Goal: Transaction & Acquisition: Purchase product/service

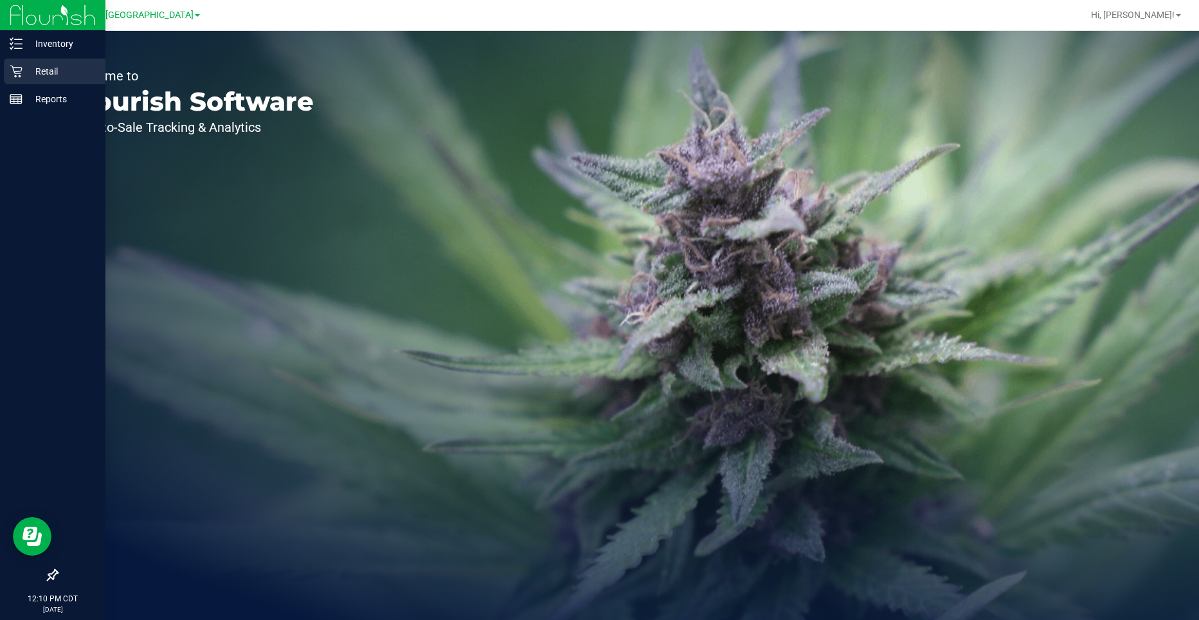
click at [21, 75] on icon at bounding box center [16, 71] width 13 height 13
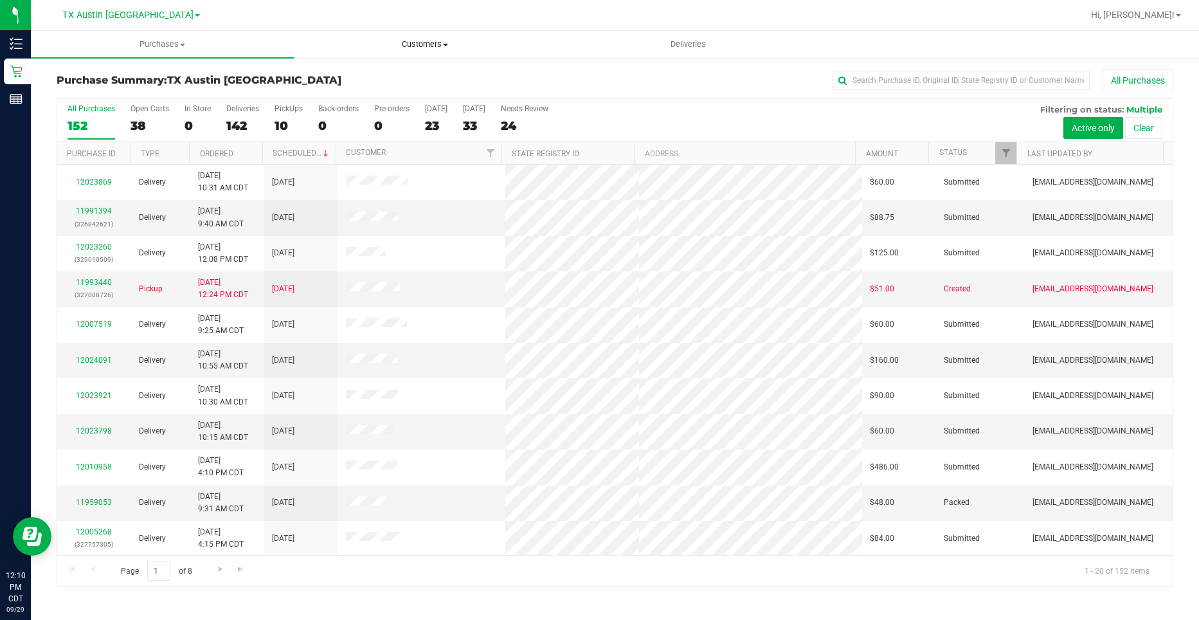
click at [404, 45] on span "Customers" at bounding box center [425, 45] width 262 height 12
click at [406, 73] on li "All customers" at bounding box center [425, 77] width 263 height 15
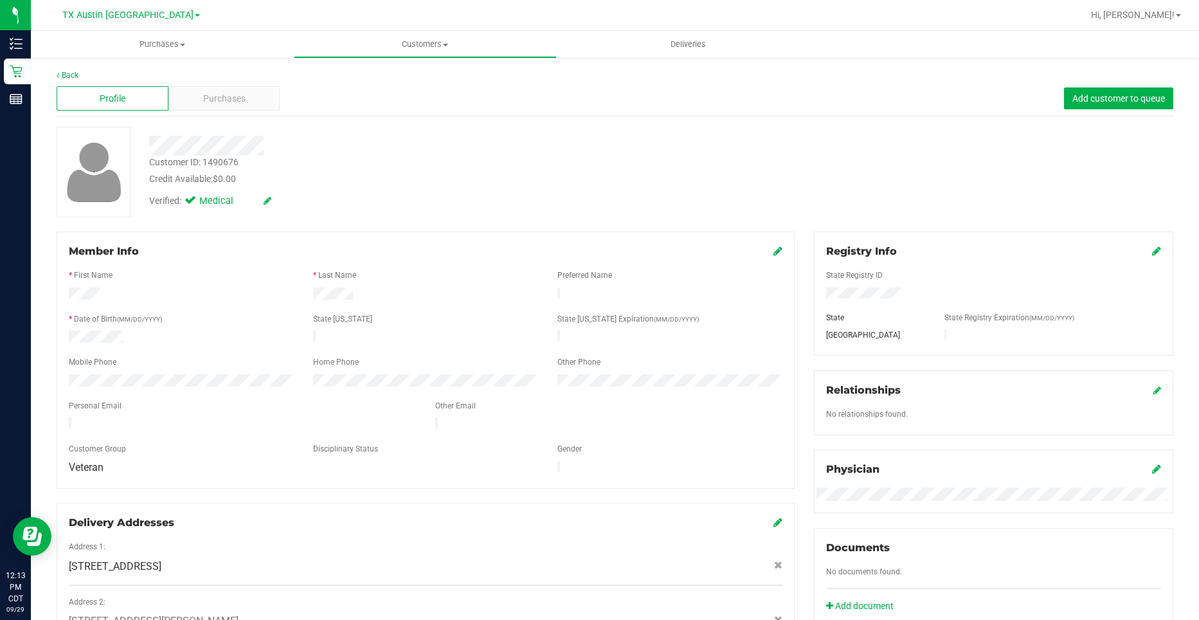
drag, startPoint x: 126, startPoint y: 152, endPoint x: 662, endPoint y: 202, distance: 538.3
click at [550, 136] on div at bounding box center [423, 146] width 568 height 20
click at [500, 165] on div "Customer ID: 1490676 Credit Available: $0.00" at bounding box center [423, 171] width 568 height 30
click at [211, 103] on span "Purchases" at bounding box center [224, 98] width 42 height 13
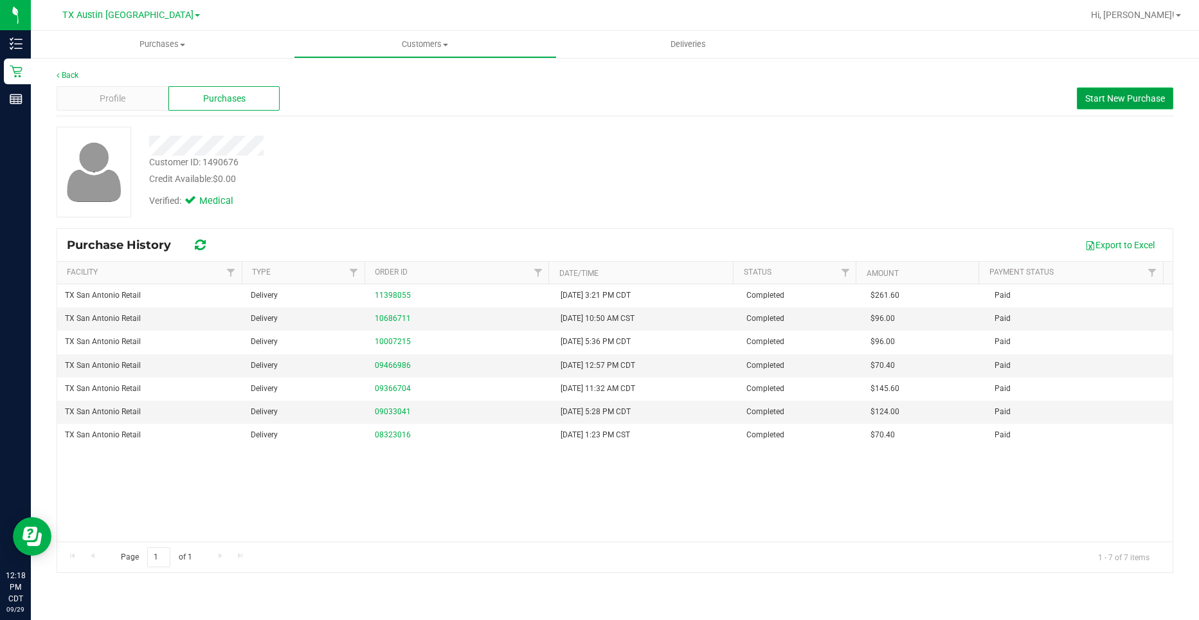
click at [1151, 98] on span "Start New Purchase" at bounding box center [1125, 98] width 80 height 10
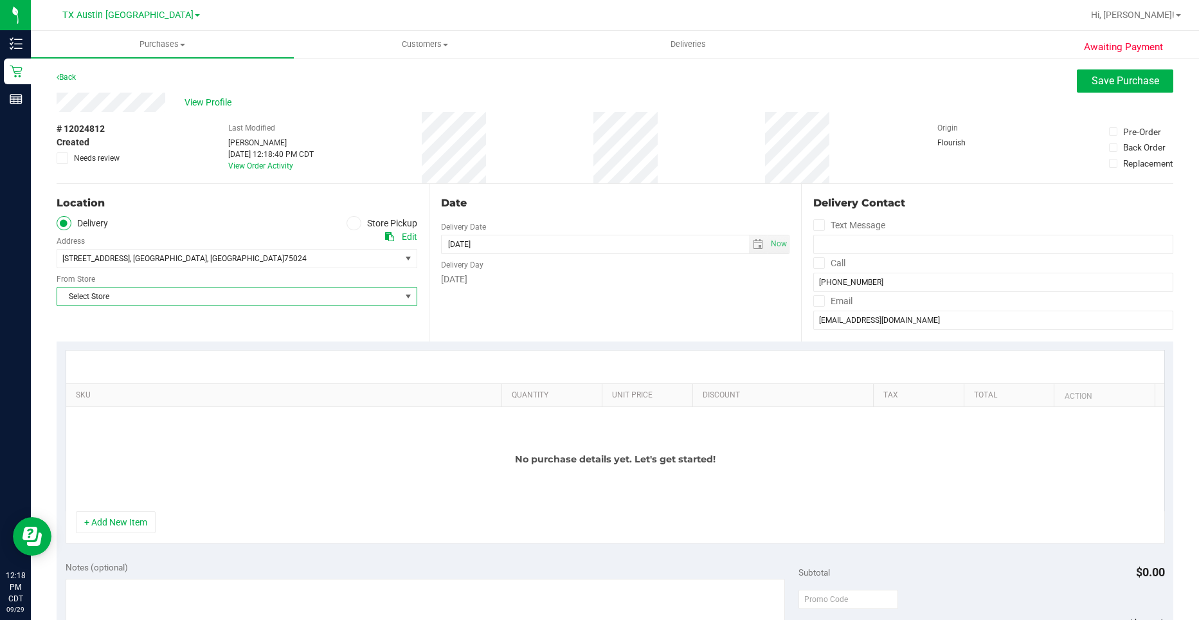
click at [257, 299] on span "Select Store" at bounding box center [228, 296] width 343 height 18
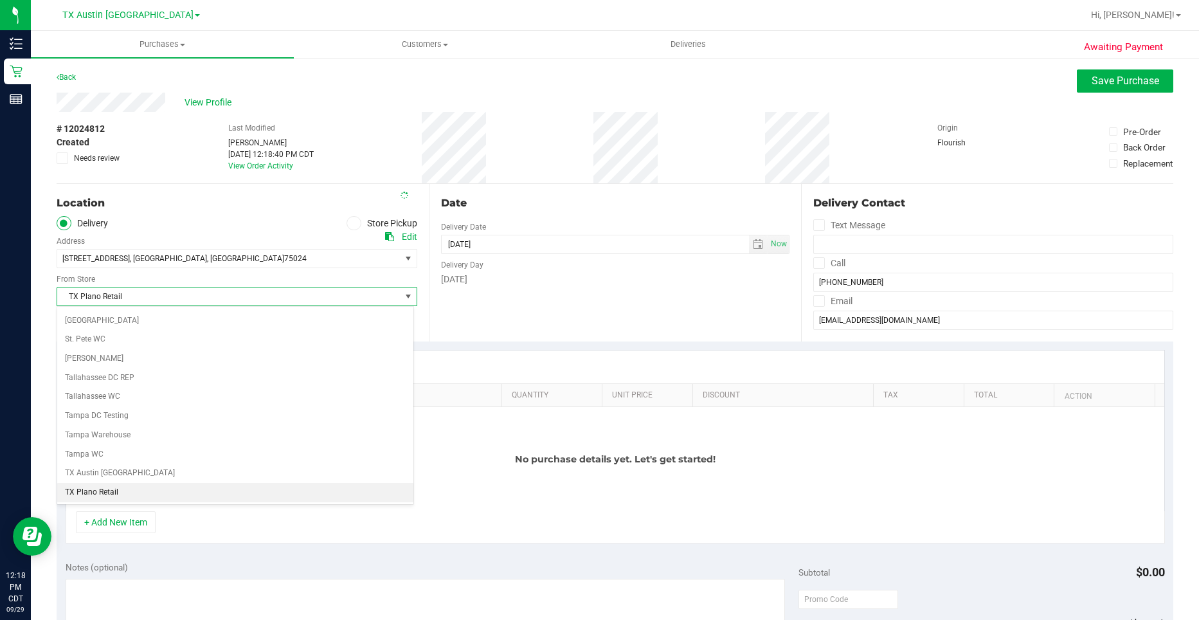
scroll to position [839, 0]
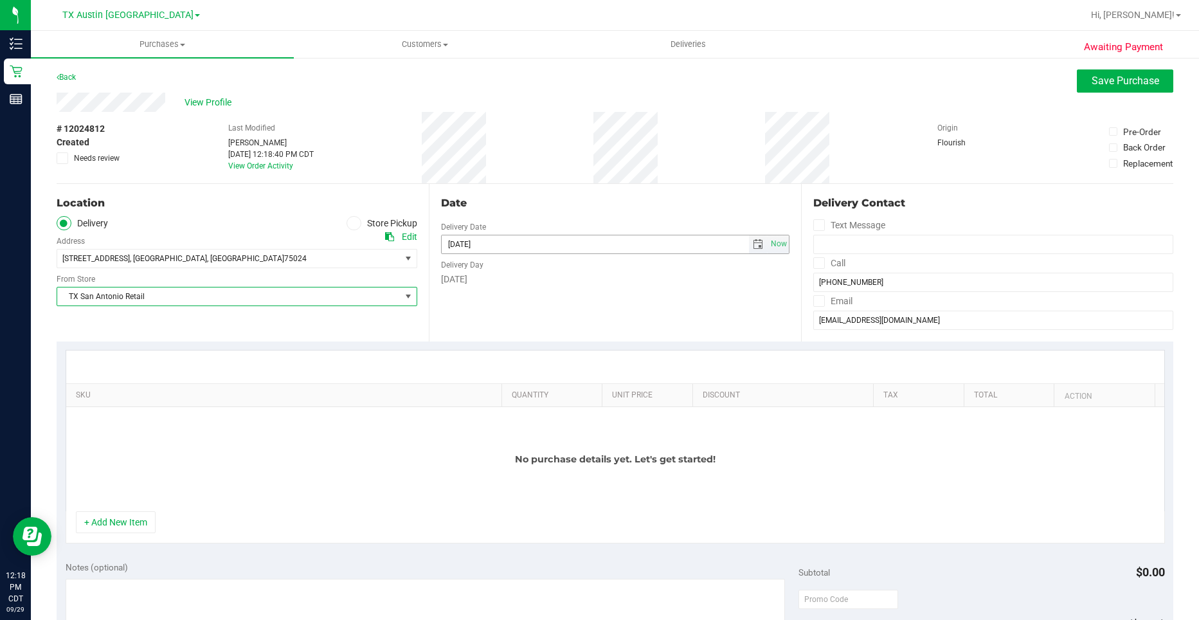
click at [753, 245] on span "select" at bounding box center [758, 244] width 10 height 10
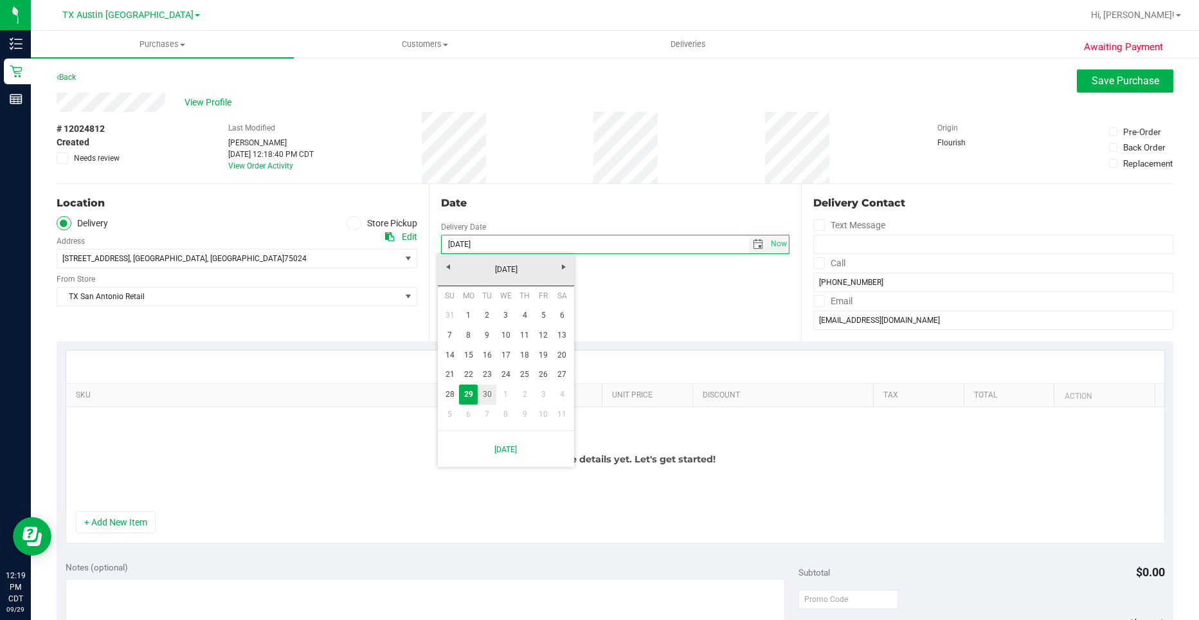
click at [483, 391] on link "30" at bounding box center [486, 394] width 19 height 20
type input "[DATE]"
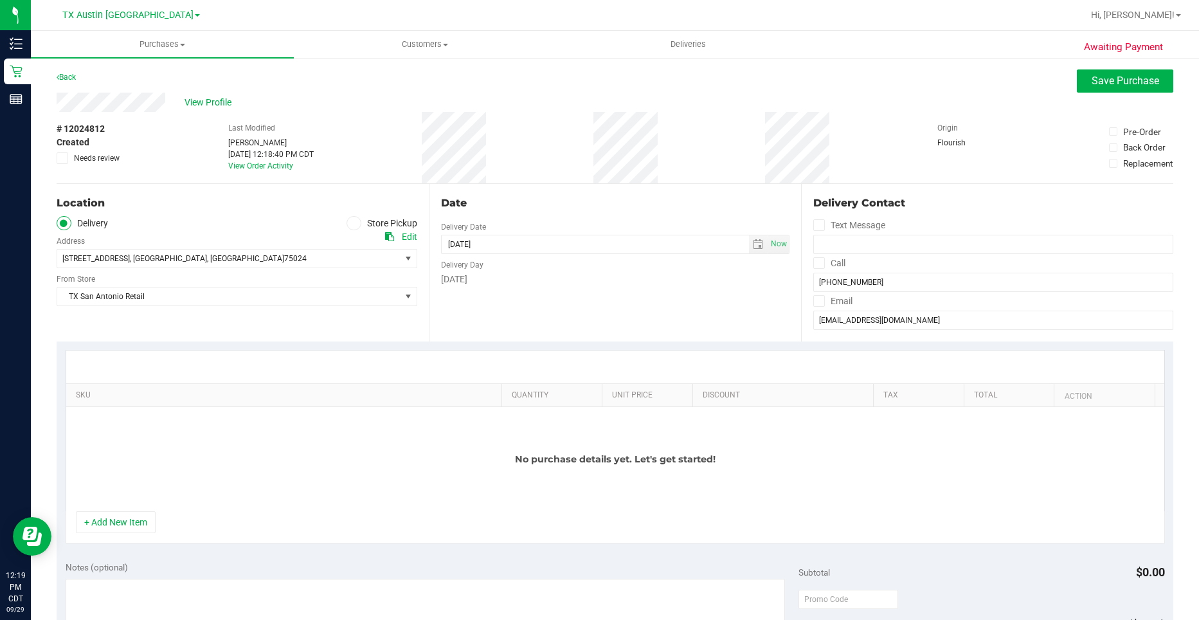
click at [254, 479] on div "No purchase details yet. Let's get started!" at bounding box center [615, 459] width 1098 height 104
click at [144, 521] on button "+ Add New Item" at bounding box center [116, 522] width 80 height 22
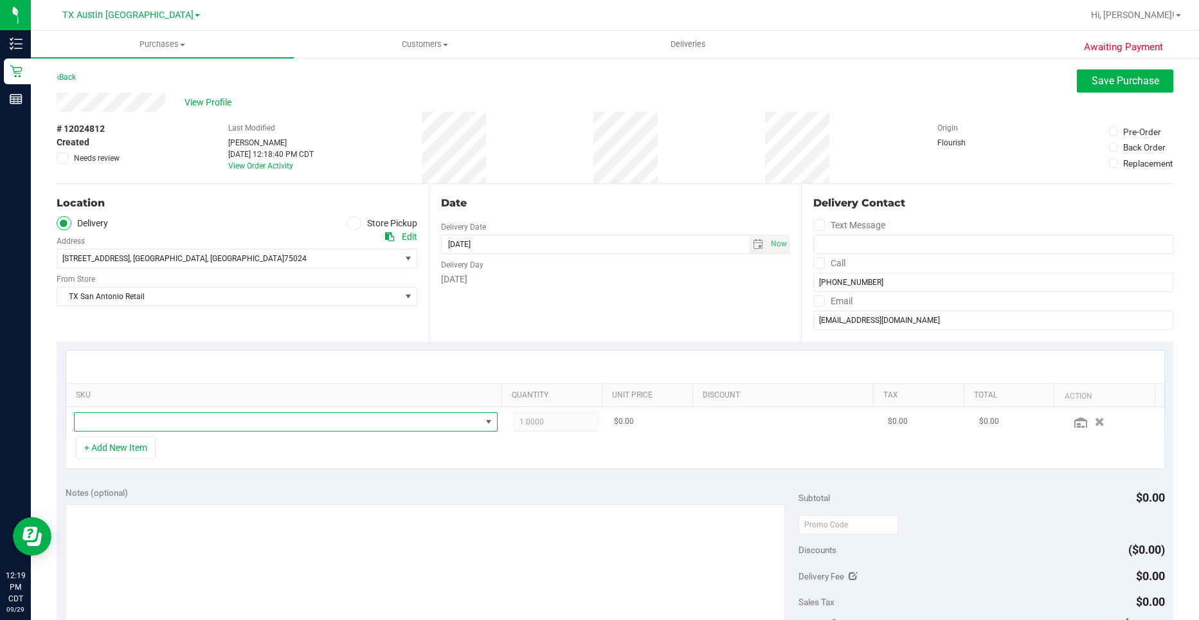
click at [192, 425] on span "NO DATA FOUND" at bounding box center [278, 422] width 406 height 18
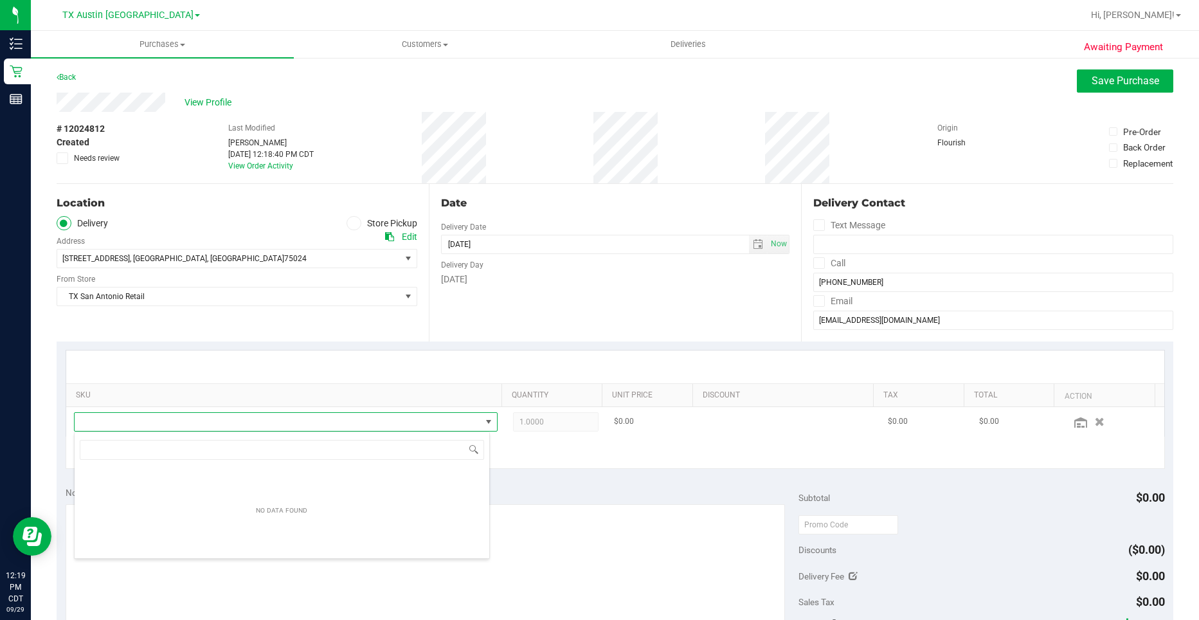
scroll to position [19, 412]
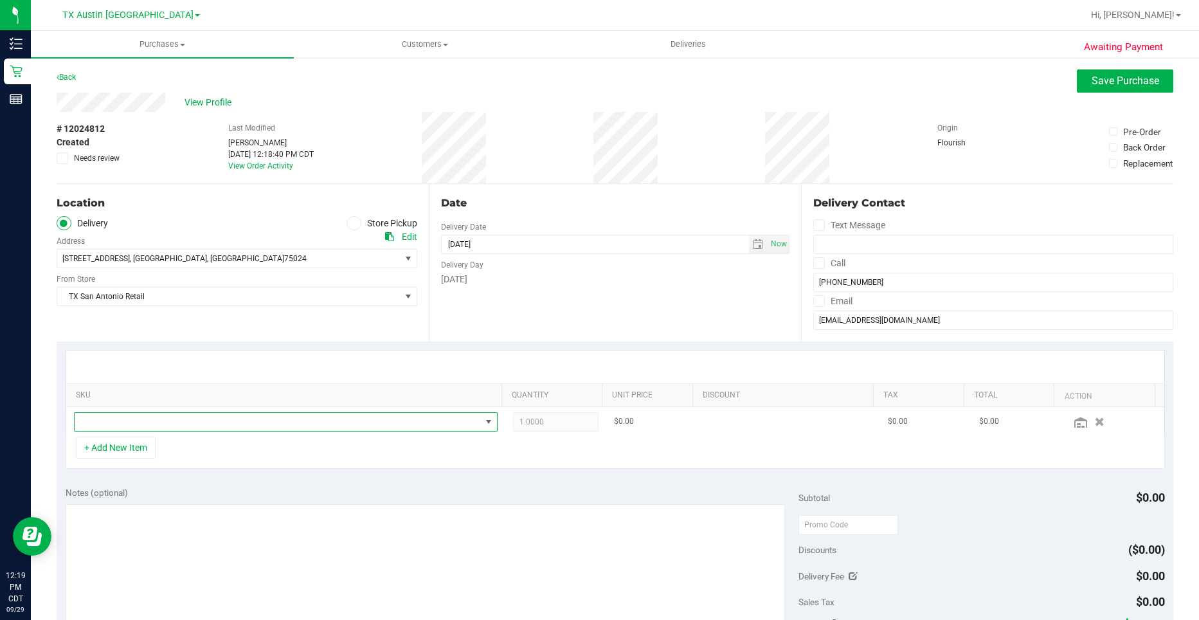
click at [184, 429] on span "NO DATA FOUND" at bounding box center [278, 422] width 406 height 18
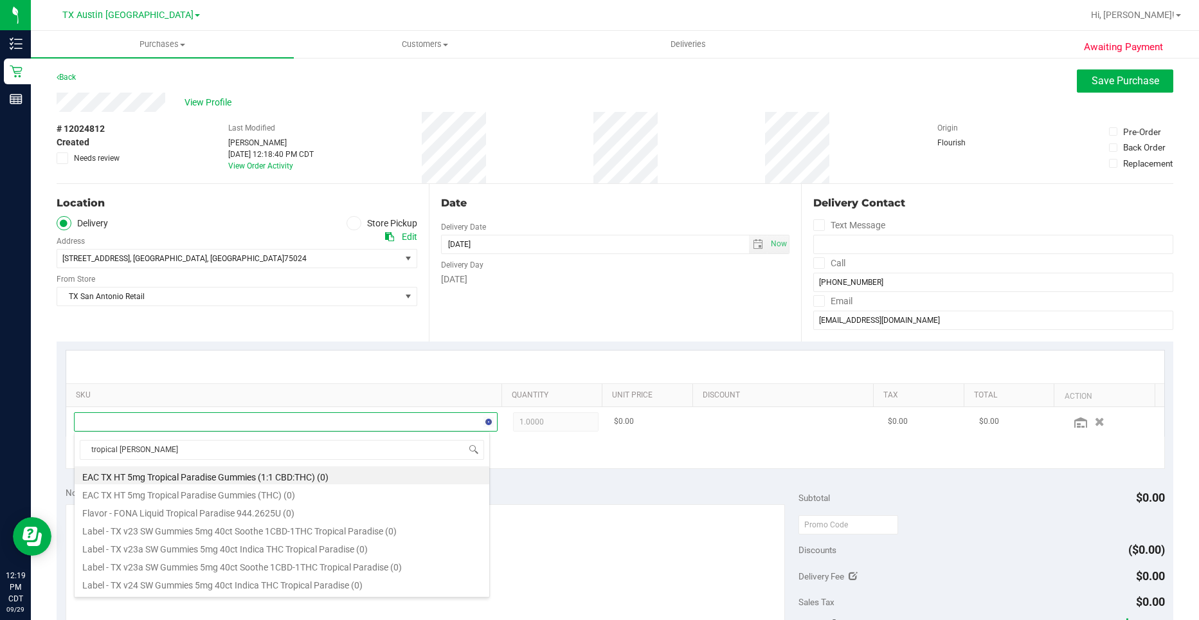
type input "tropical paradise"
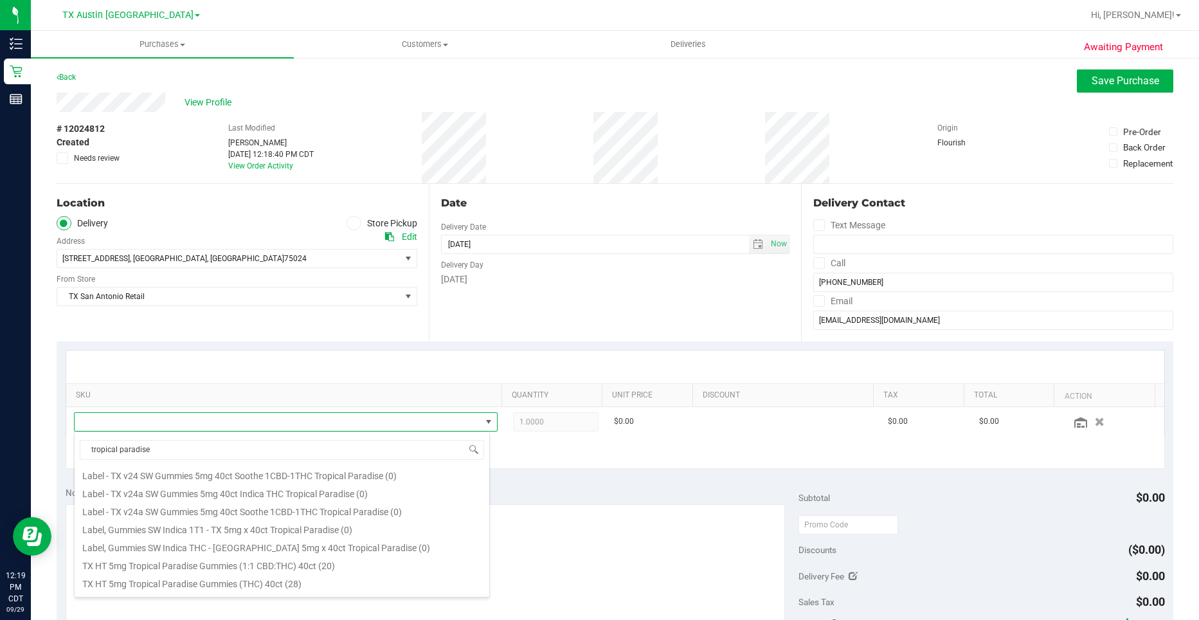
scroll to position [129, 0]
click at [214, 578] on li "TX HT 5mg Tropical Paradise Gummies (THC) 40ct (28)" at bounding box center [282, 580] width 415 height 18
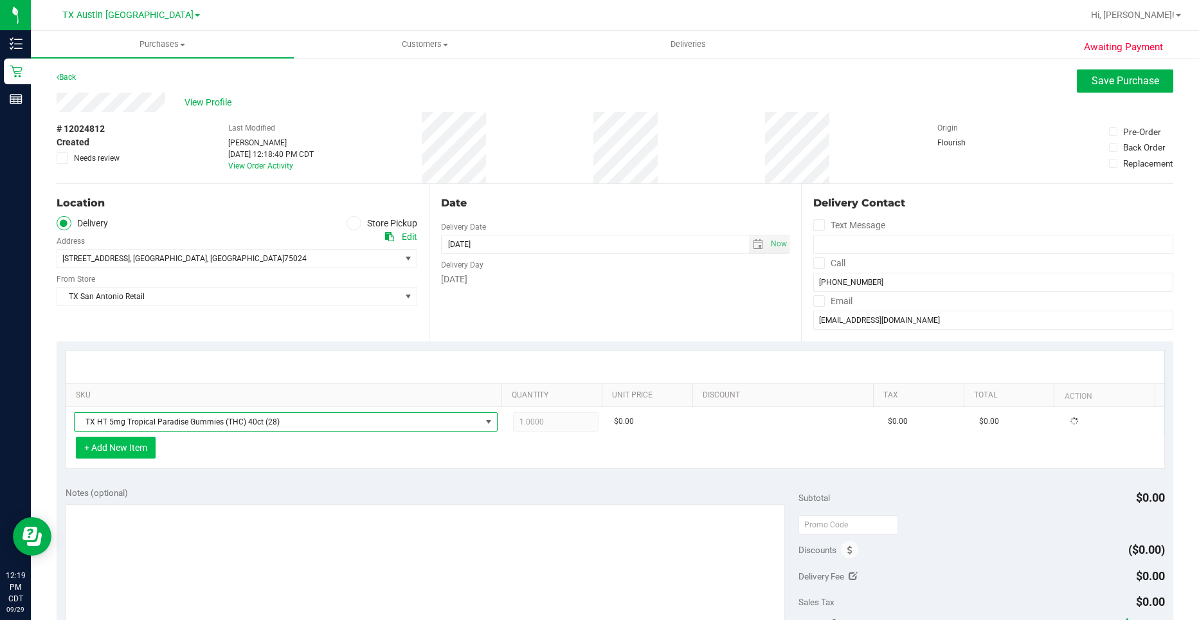
click at [145, 456] on button "+ Add New Item" at bounding box center [116, 447] width 80 height 22
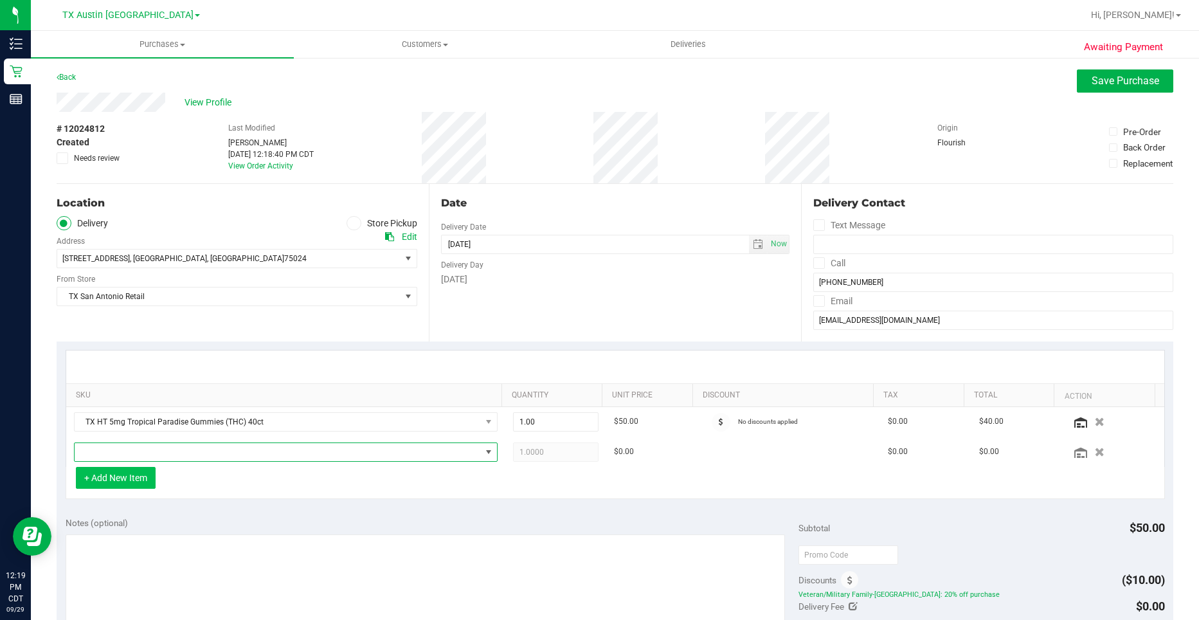
click at [145, 456] on span "NO DATA FOUND" at bounding box center [278, 452] width 406 height 18
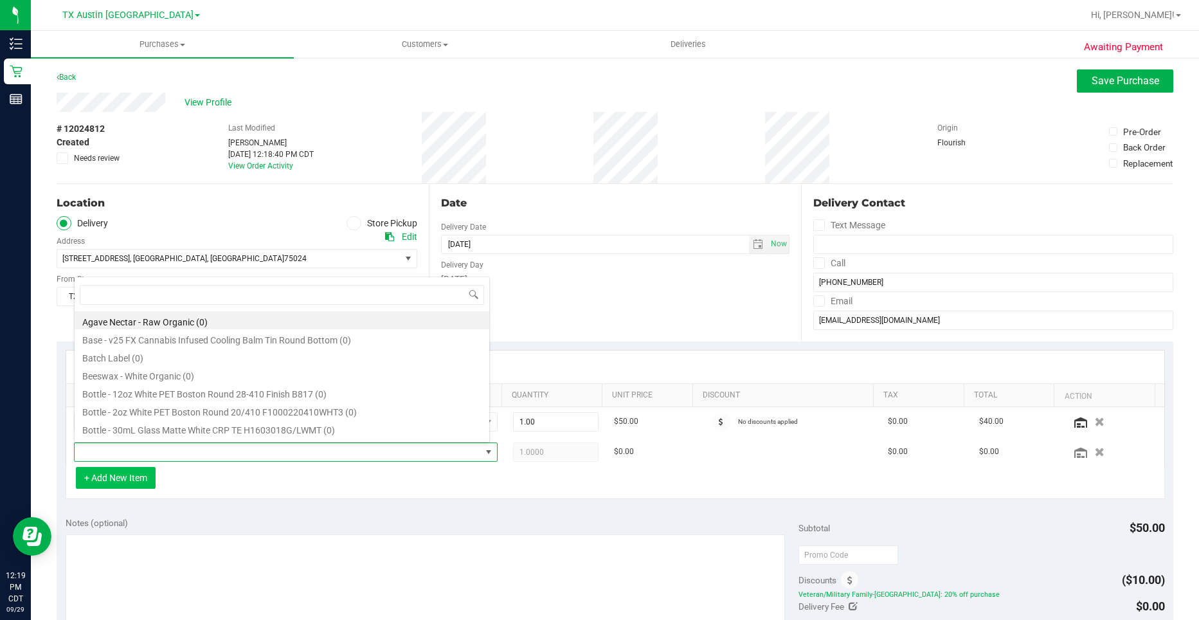
scroll to position [19, 412]
type input "green dream"
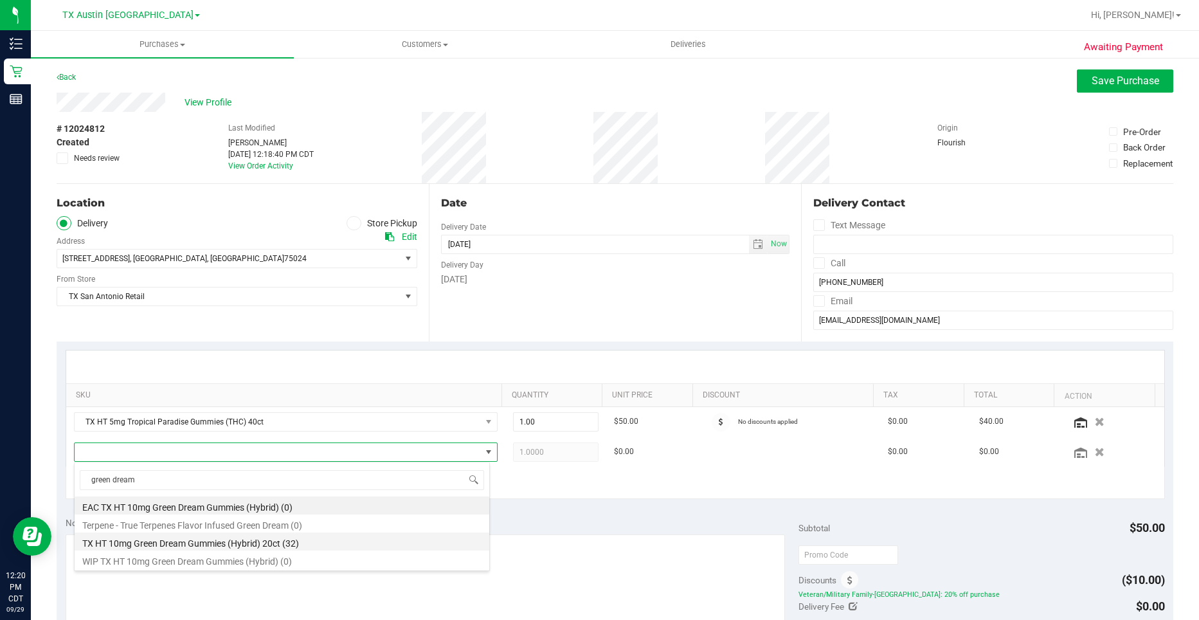
click at [222, 537] on li "TX HT 10mg Green Dream Gummies (Hybrid) 20ct (32)" at bounding box center [282, 541] width 415 height 18
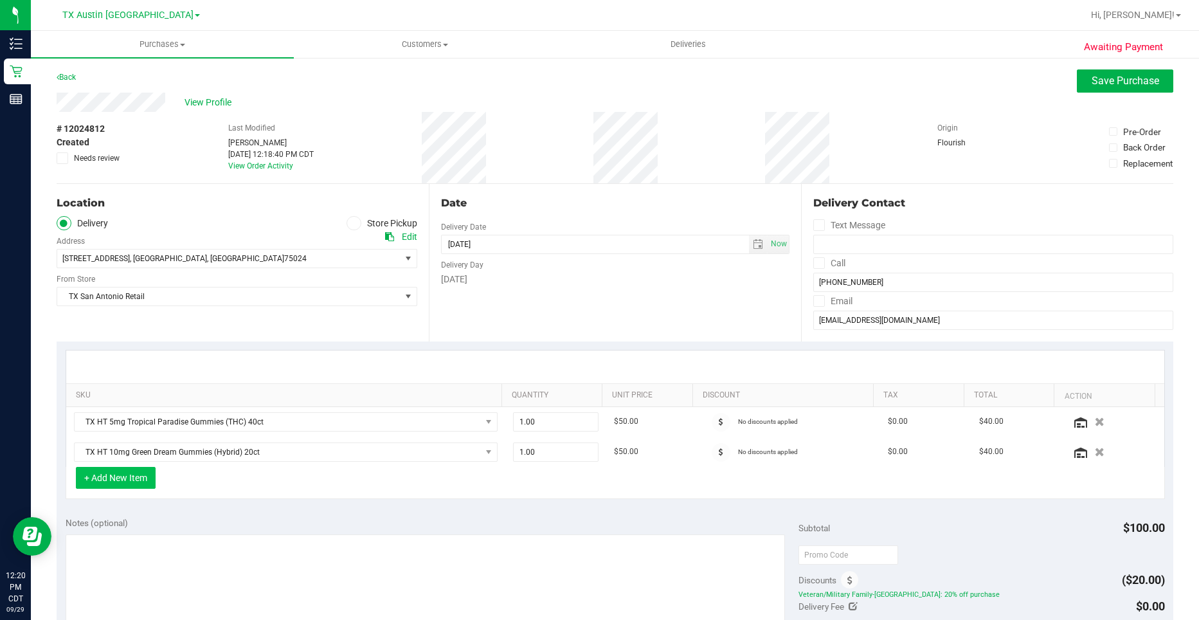
click at [129, 485] on button "+ Add New Item" at bounding box center [116, 478] width 80 height 22
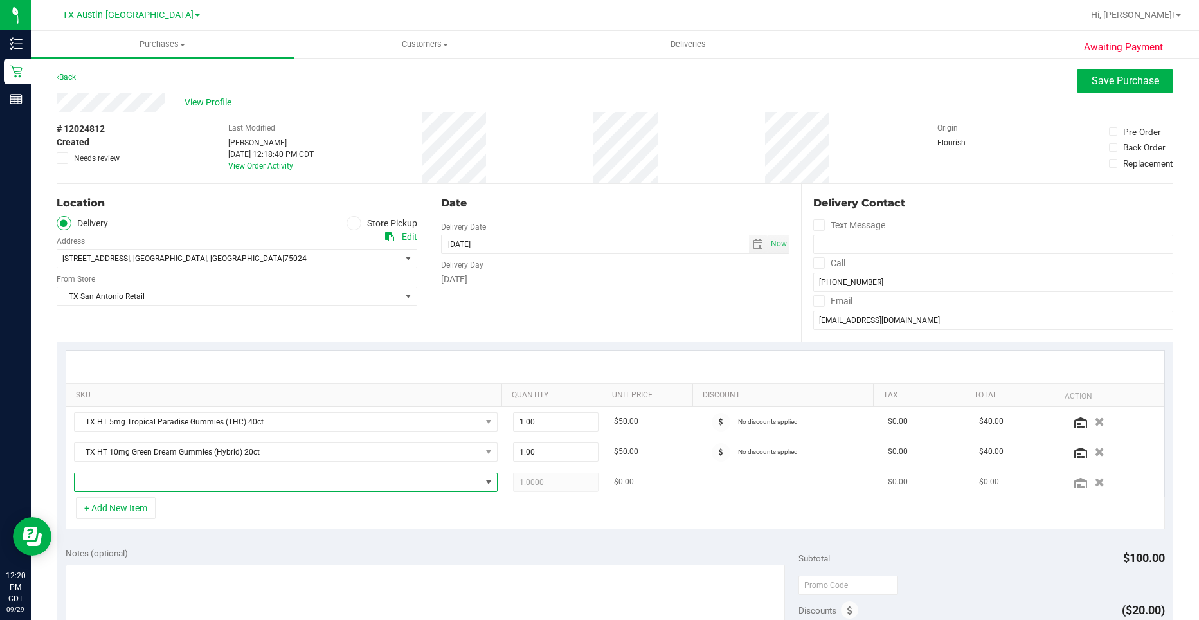
click at [197, 481] on span "NO DATA FOUND" at bounding box center [278, 482] width 406 height 18
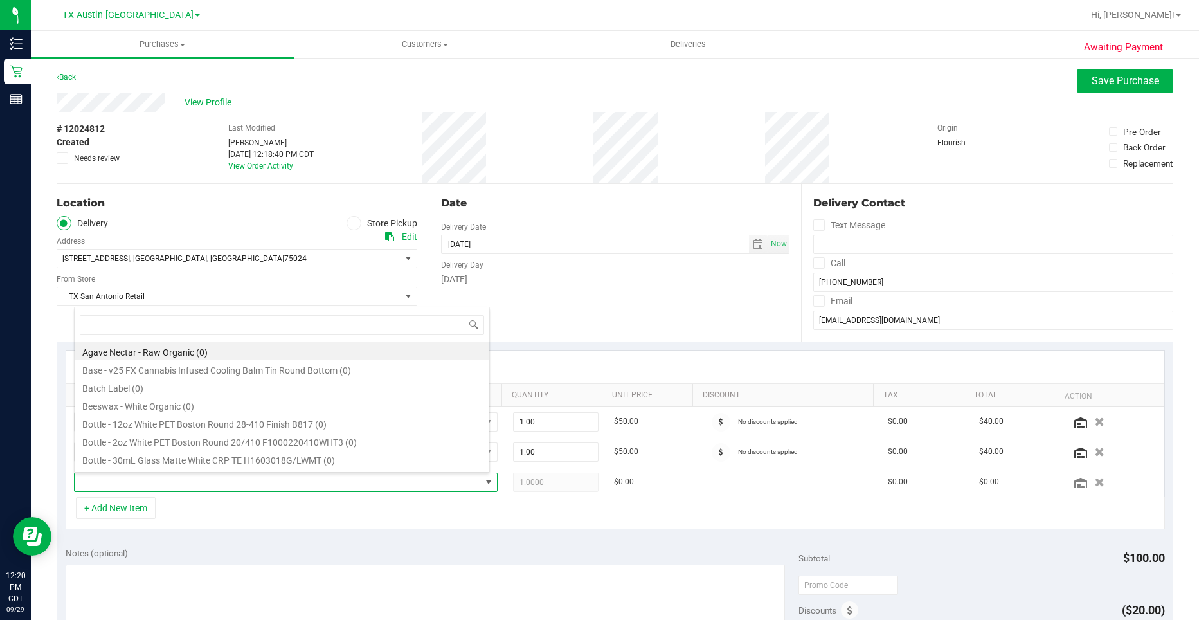
click at [593, 319] on div "Date Delivery Date [DATE] Now [DATE] 07:00 AM Now Delivery Day [DATE]" at bounding box center [615, 262] width 372 height 157
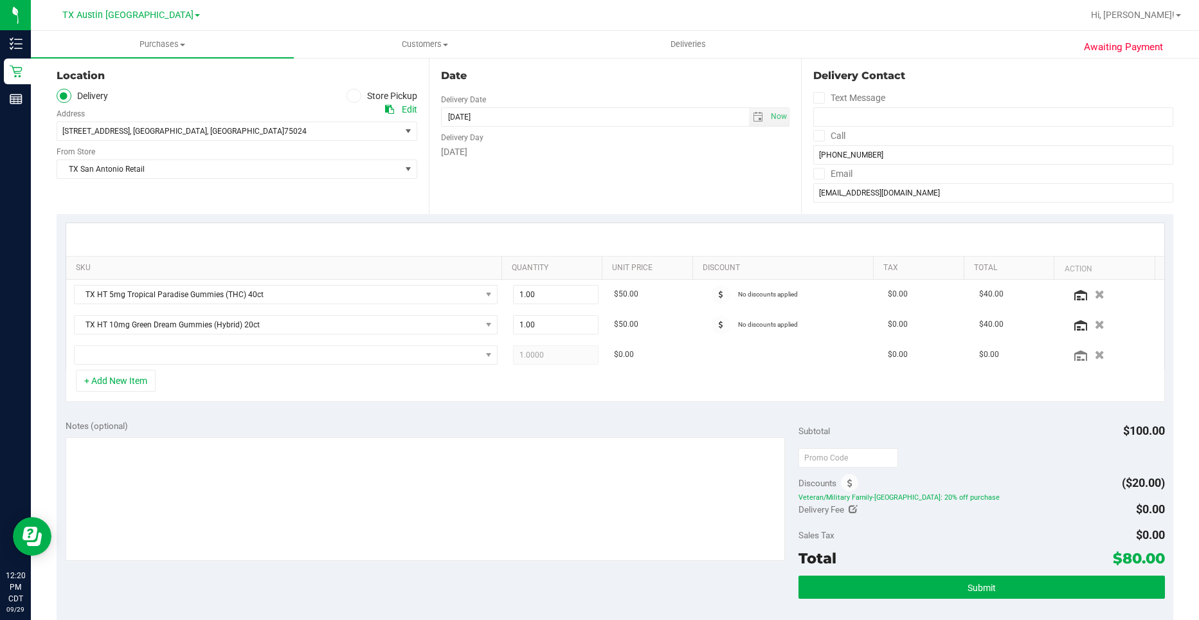
scroll to position [129, 0]
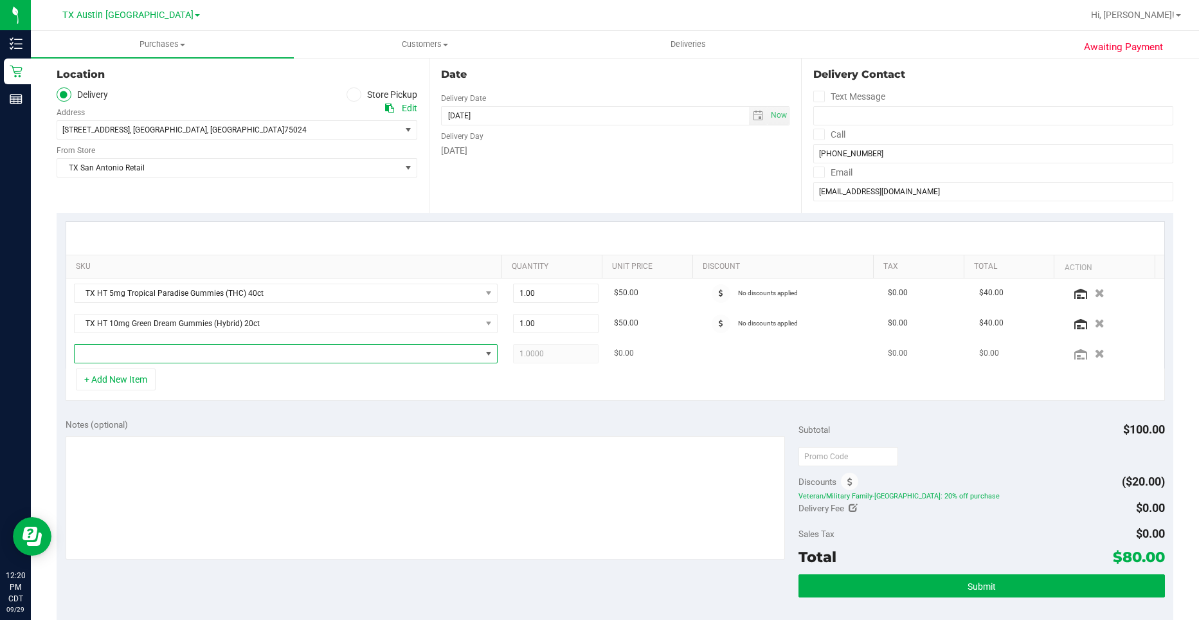
click at [217, 362] on span "NO DATA FOUND" at bounding box center [278, 353] width 406 height 18
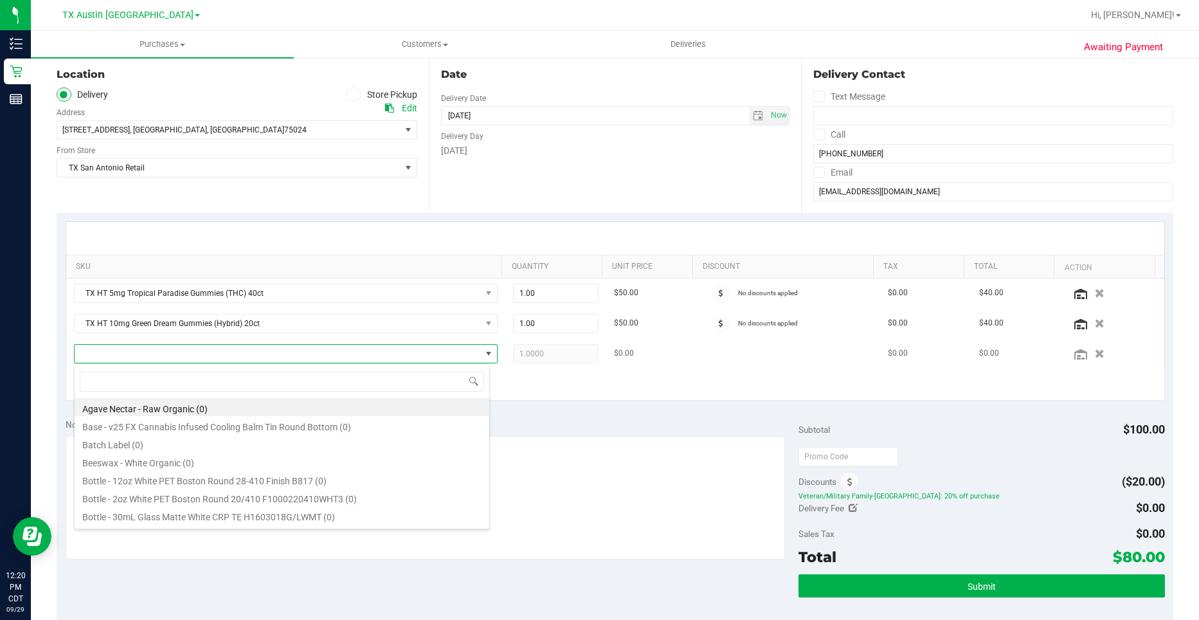
scroll to position [19, 416]
type input "lemonade"
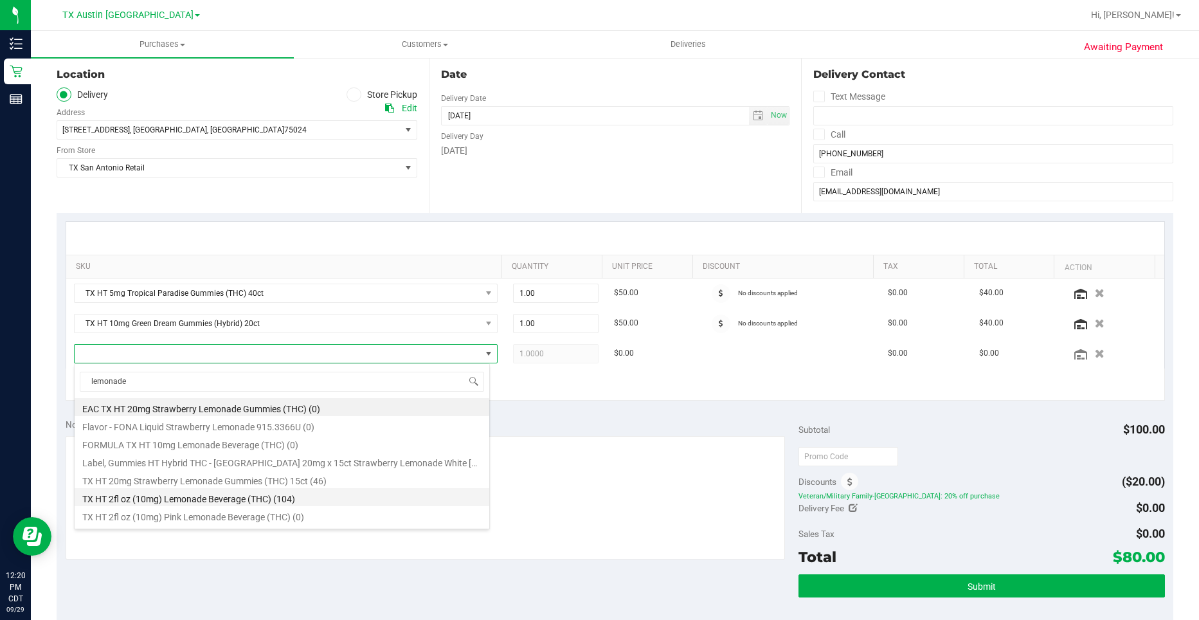
click at [240, 497] on li "TX HT 2fl oz (10mg) Lemonade Beverage (THC) (104)" at bounding box center [282, 497] width 415 height 18
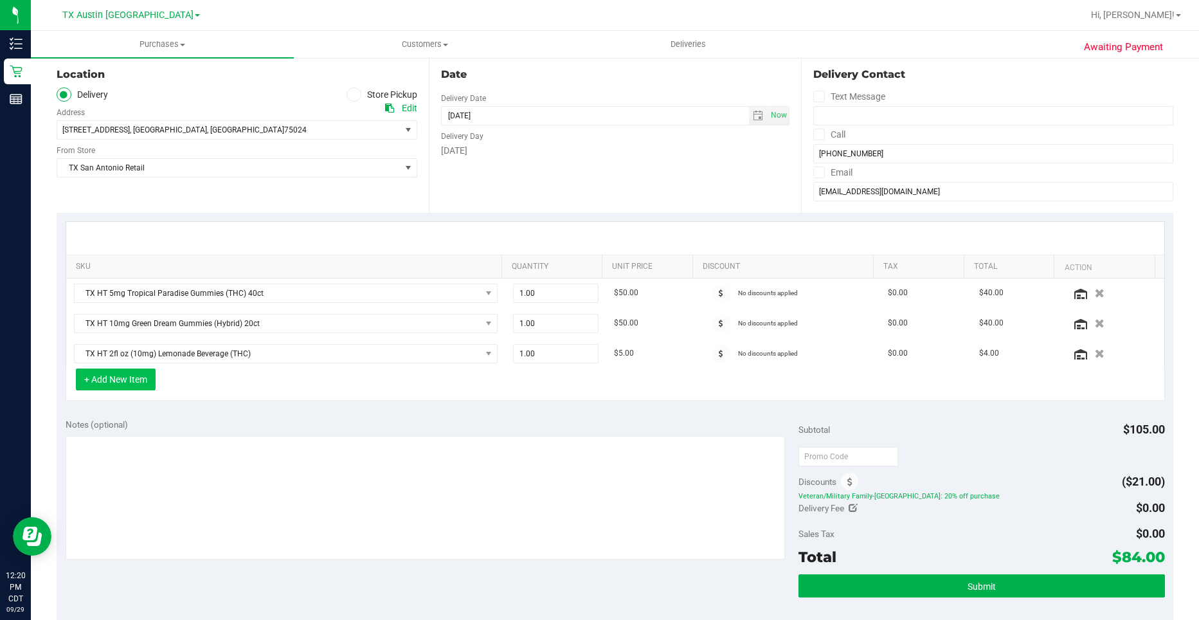
click at [127, 384] on button "+ Add New Item" at bounding box center [116, 379] width 80 height 22
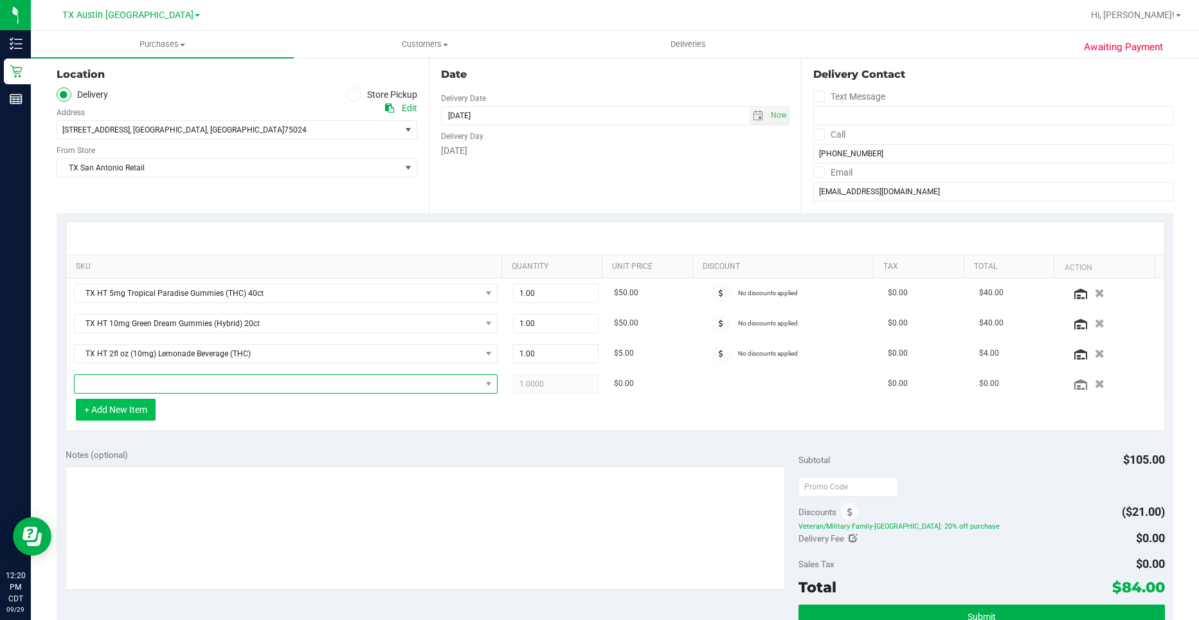
click at [127, 384] on span "NO DATA FOUND" at bounding box center [278, 384] width 406 height 18
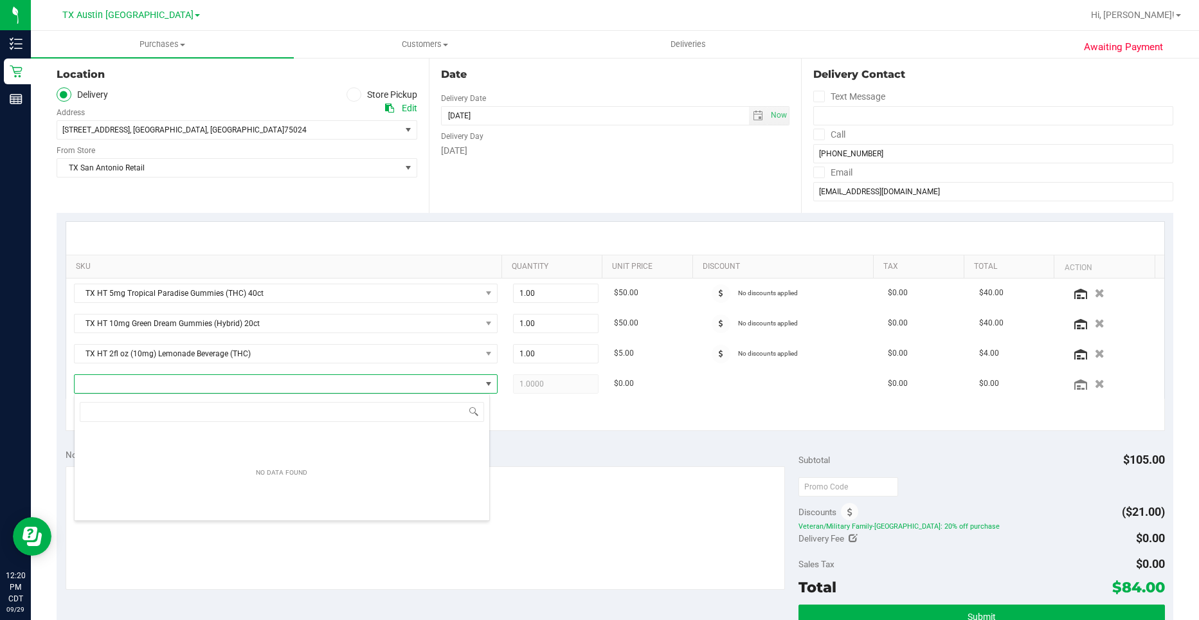
scroll to position [19, 412]
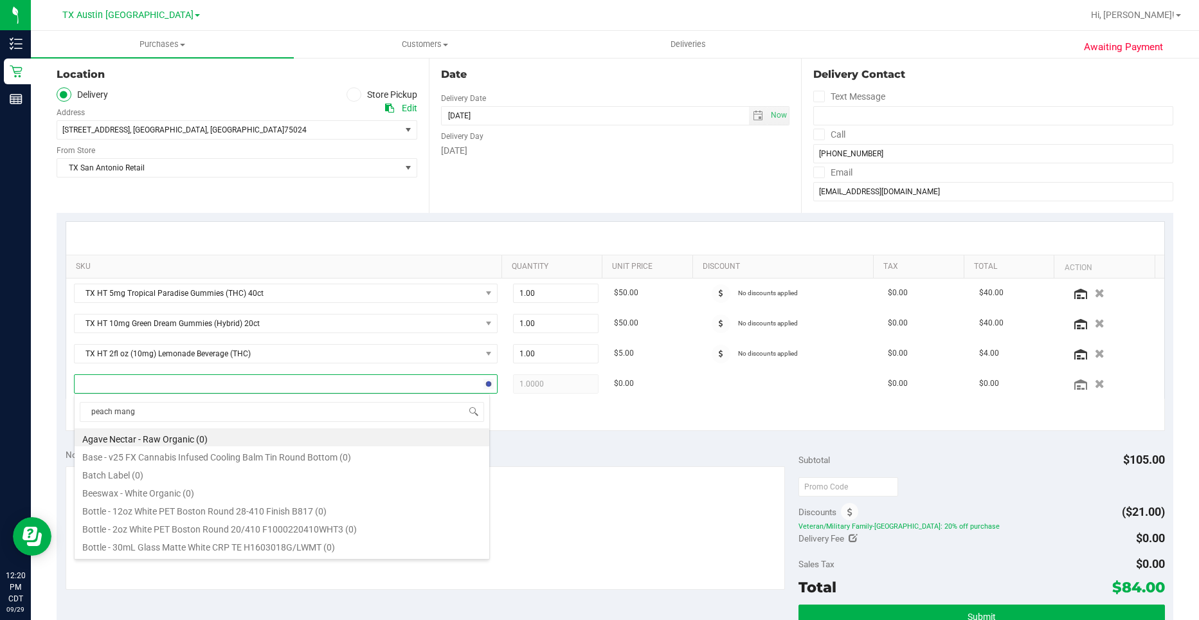
type input "peach mango"
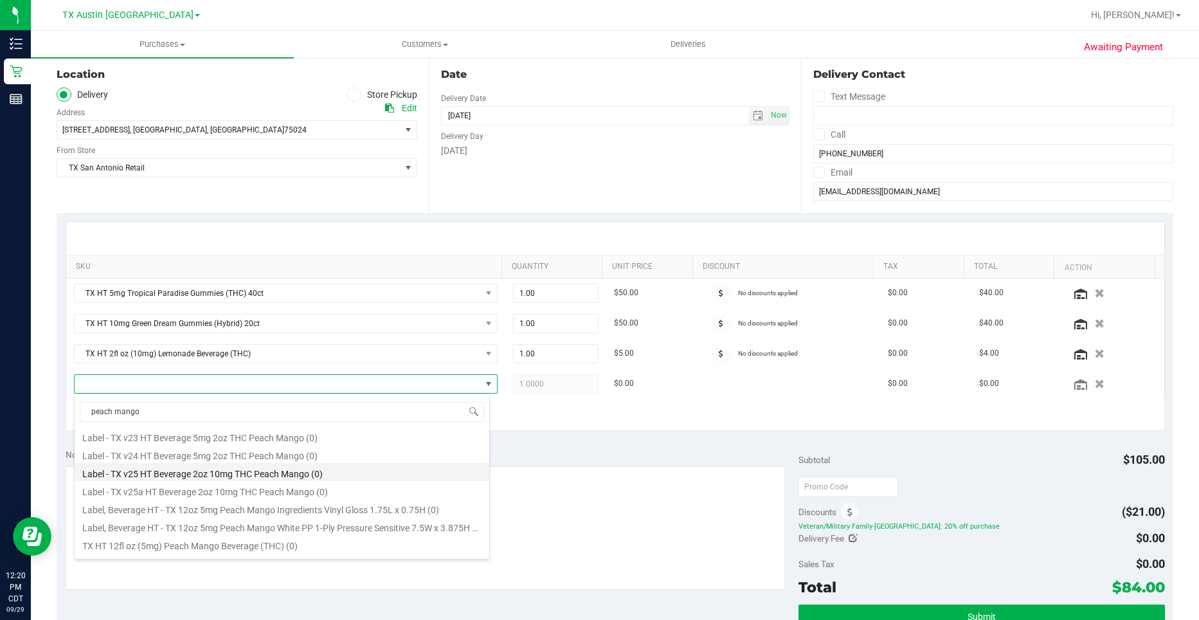
scroll to position [105, 0]
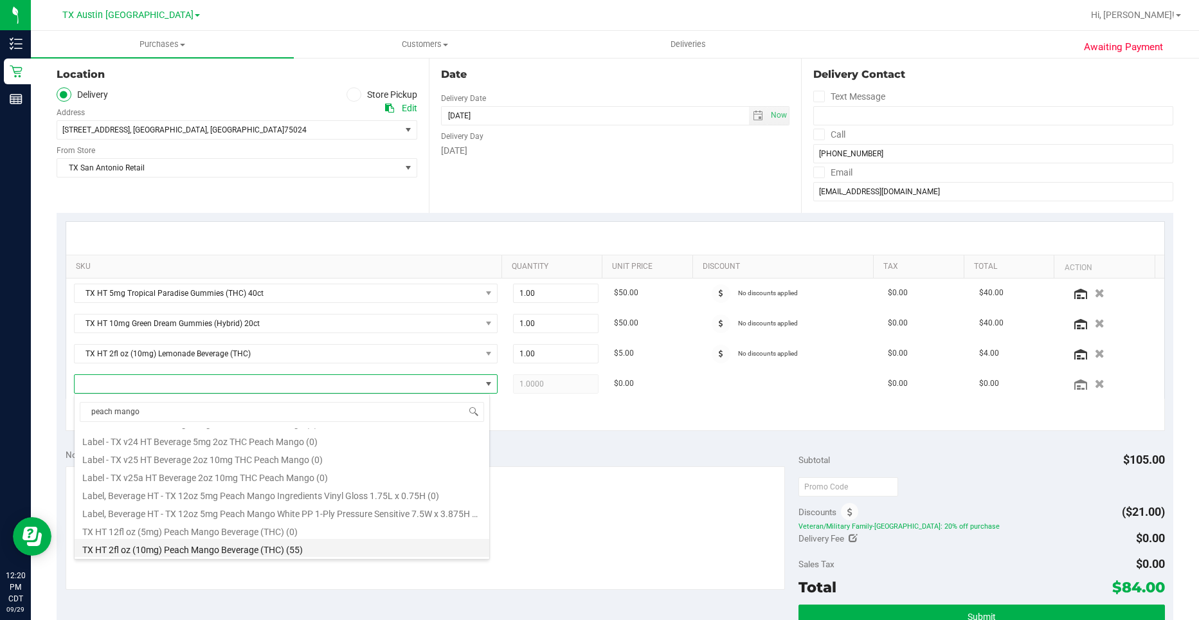
click at [146, 542] on li "TX HT 2fl oz (10mg) Peach Mango Beverage (THC) (55)" at bounding box center [282, 548] width 415 height 18
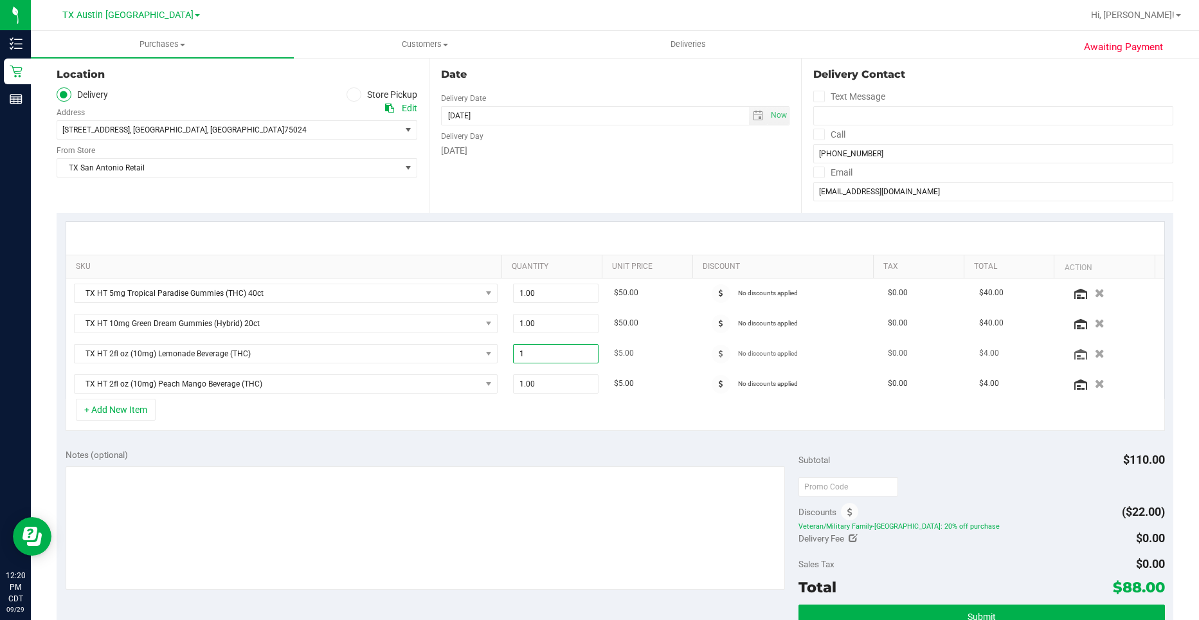
drag, startPoint x: 542, startPoint y: 354, endPoint x: 495, endPoint y: 359, distance: 46.5
click at [495, 359] on tr "TX HT 2fl oz (10mg) Lemonade Beverage (THC) 1.00 1 $5.00 No discounts applied $…" at bounding box center [615, 354] width 1098 height 30
type input "3"
type input "3.00"
click at [563, 378] on span "1.00 1" at bounding box center [556, 383] width 86 height 19
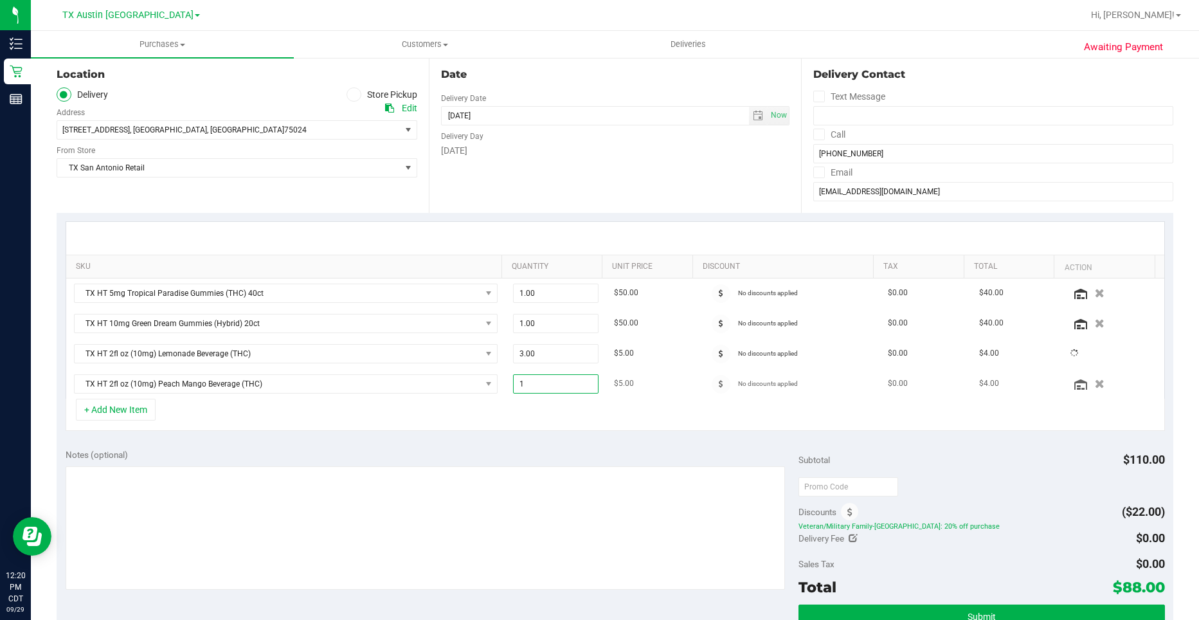
click at [563, 378] on input "1" at bounding box center [555, 384] width 85 height 18
type input "3"
type input "3.00"
click at [513, 413] on div "+ Add New Item" at bounding box center [615, 414] width 1099 height 32
click at [178, 411] on div "+ Add New Item" at bounding box center [615, 414] width 1099 height 32
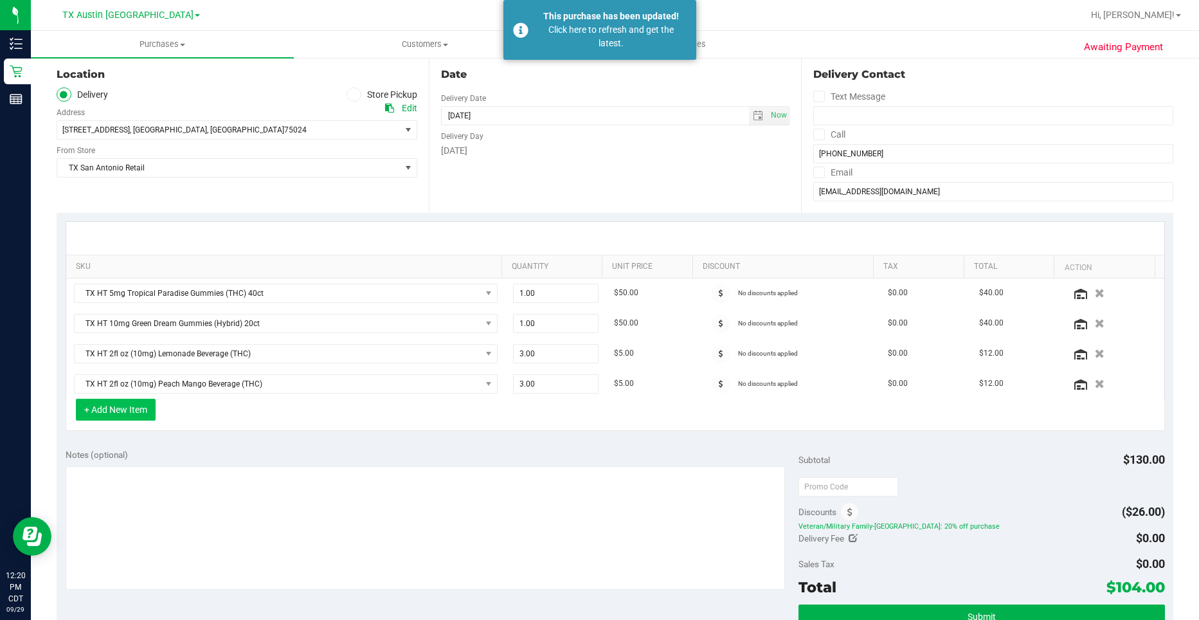
click at [111, 414] on button "+ Add New Item" at bounding box center [116, 409] width 80 height 22
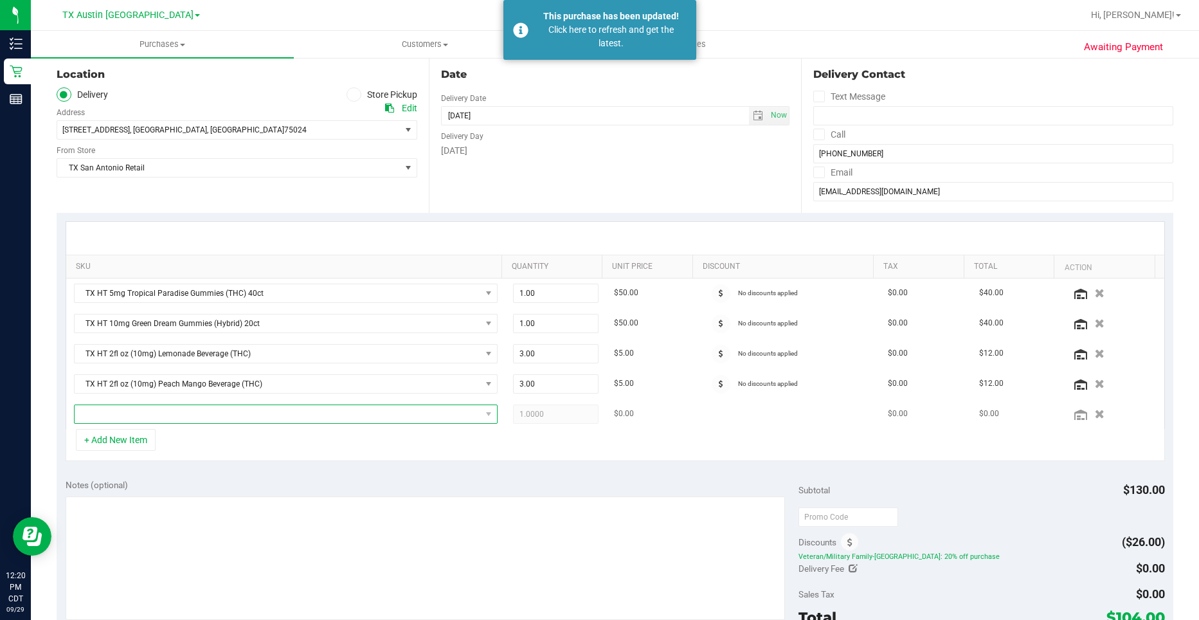
click at [151, 406] on span "NO DATA FOUND" at bounding box center [278, 414] width 406 height 18
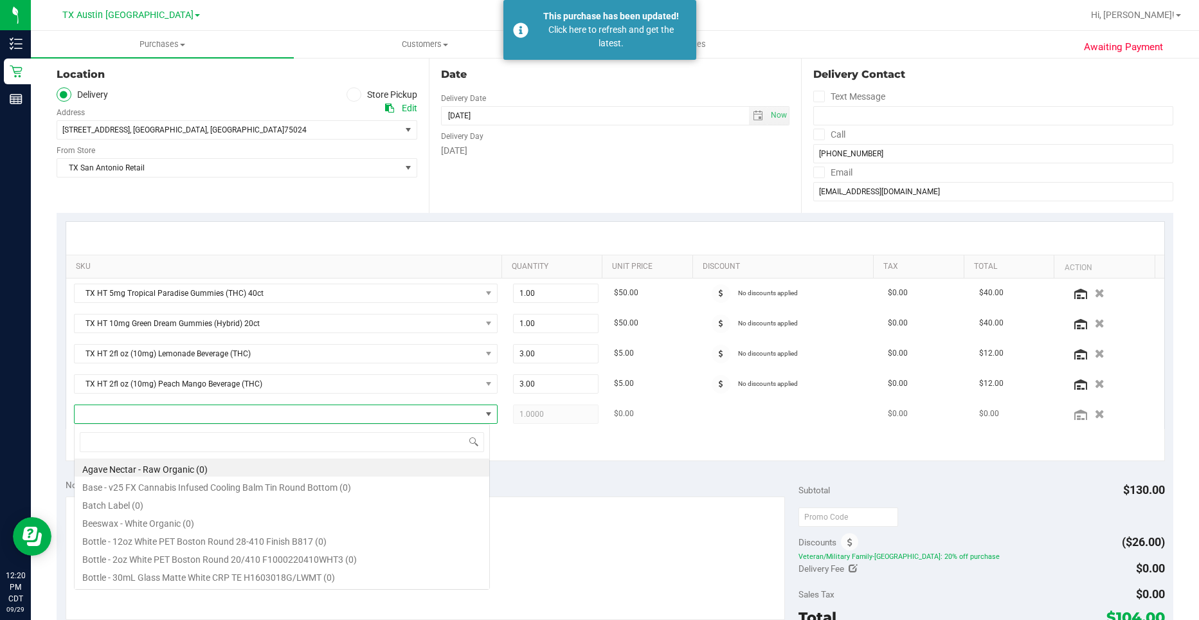
scroll to position [19, 412]
type input "fruit punch"
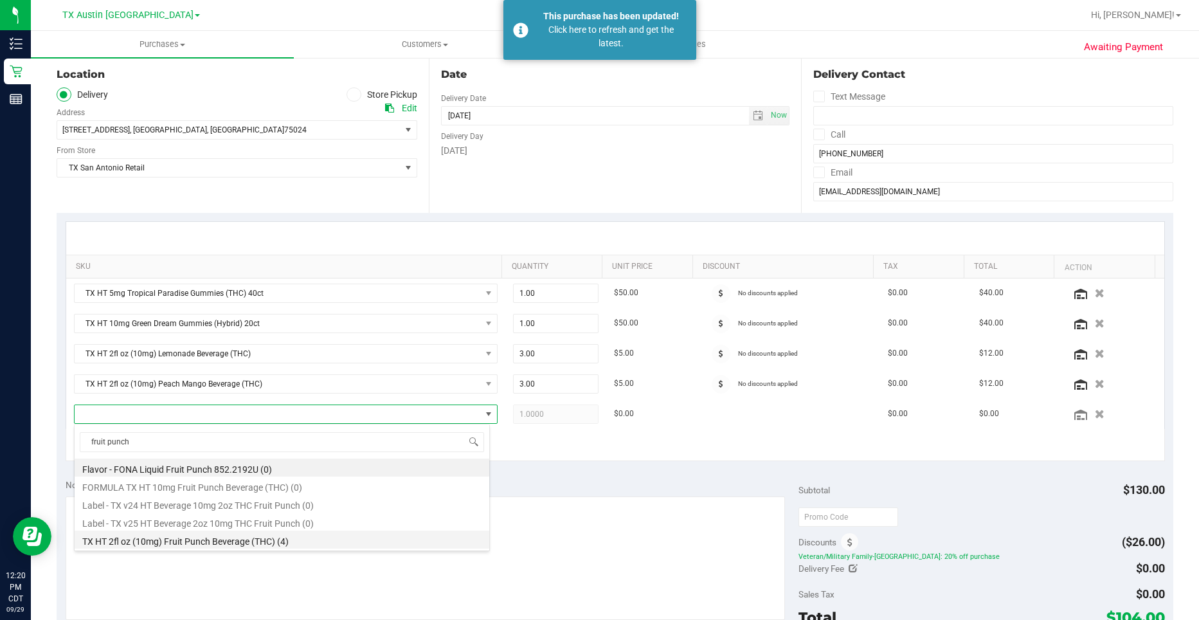
click at [175, 539] on li "TX HT 2fl oz (10mg) Fruit Punch Beverage (THC) (4)" at bounding box center [282, 539] width 415 height 18
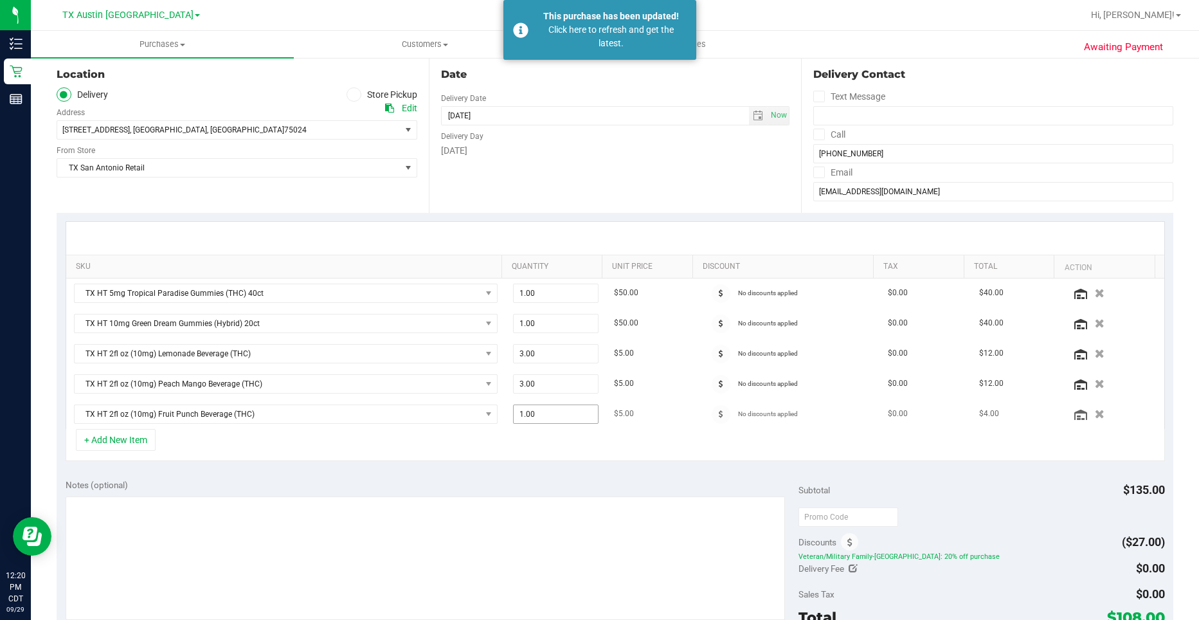
click at [549, 415] on span "1.00 1" at bounding box center [556, 413] width 86 height 19
click at [549, 415] on input "1" at bounding box center [555, 414] width 85 height 18
type input "3"
type input "3.00"
click at [599, 151] on div "[DATE]" at bounding box center [615, 150] width 348 height 13
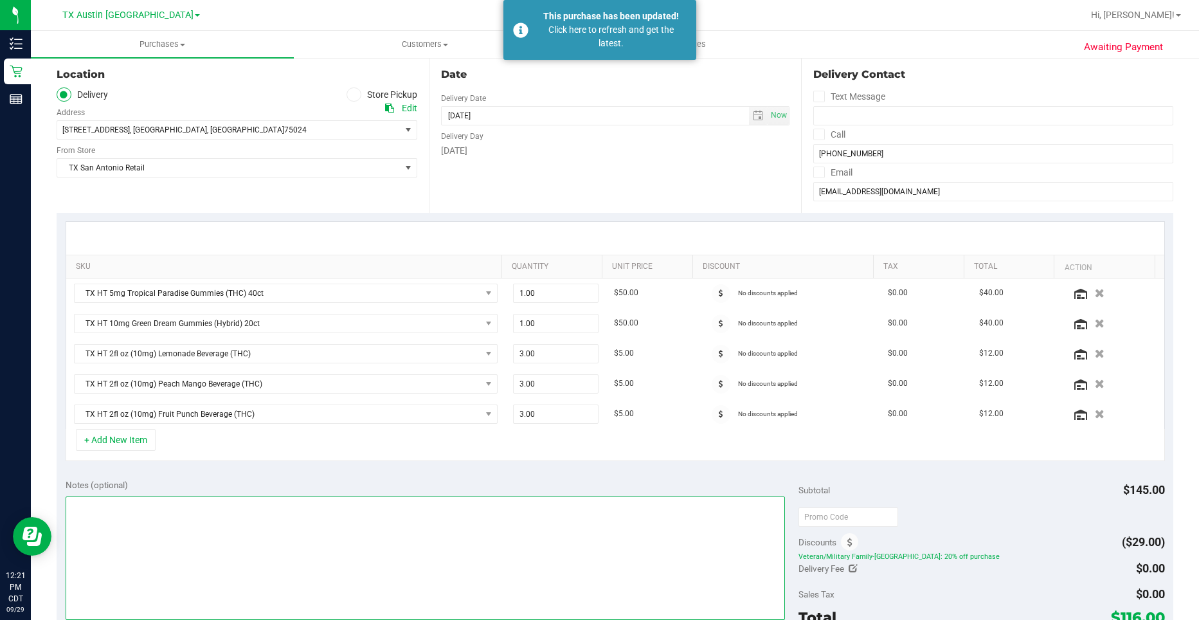
click at [632, 519] on textarea at bounding box center [426, 557] width 720 height 123
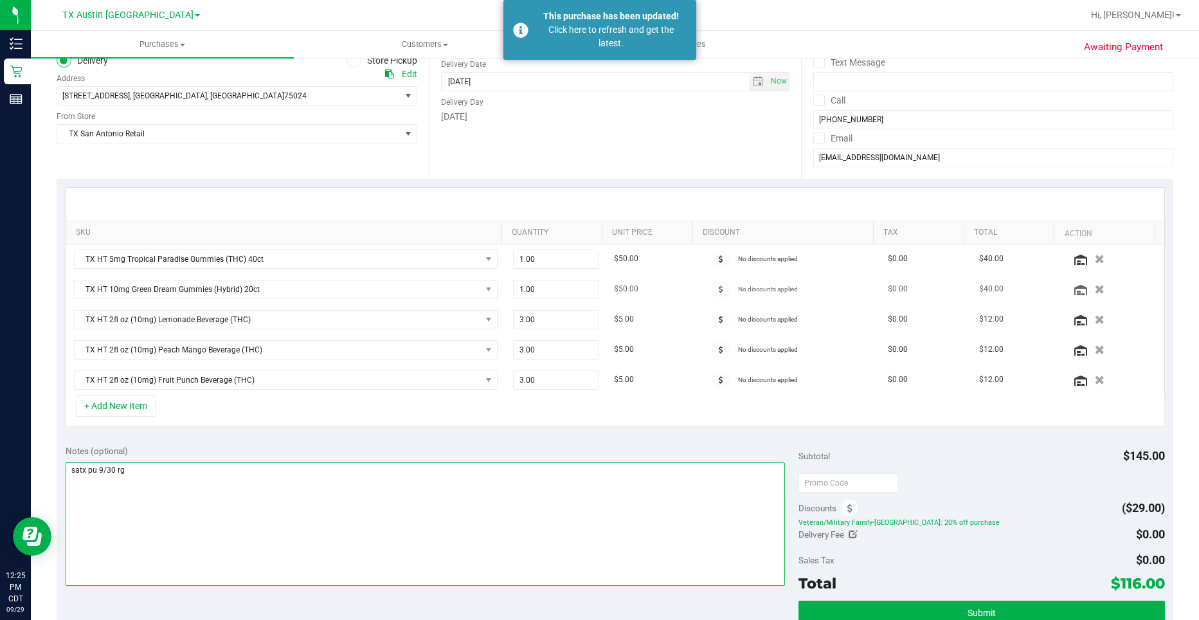
scroll to position [193, 0]
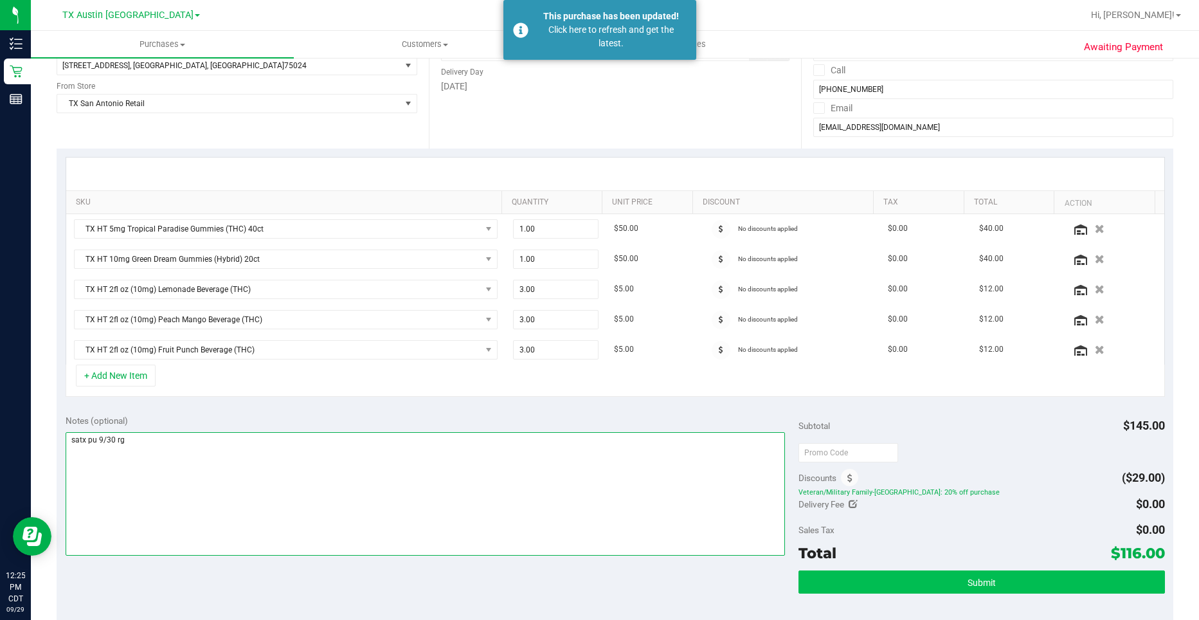
type textarea "satx pu 9/30 rg"
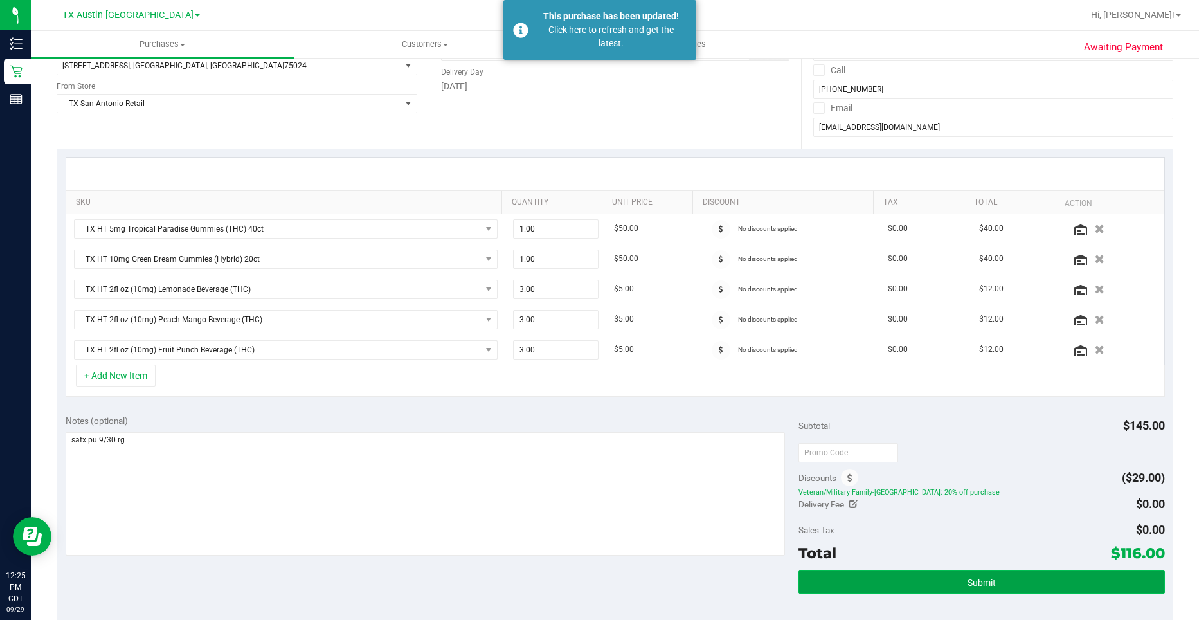
click at [979, 577] on span "Submit" at bounding box center [981, 582] width 28 height 10
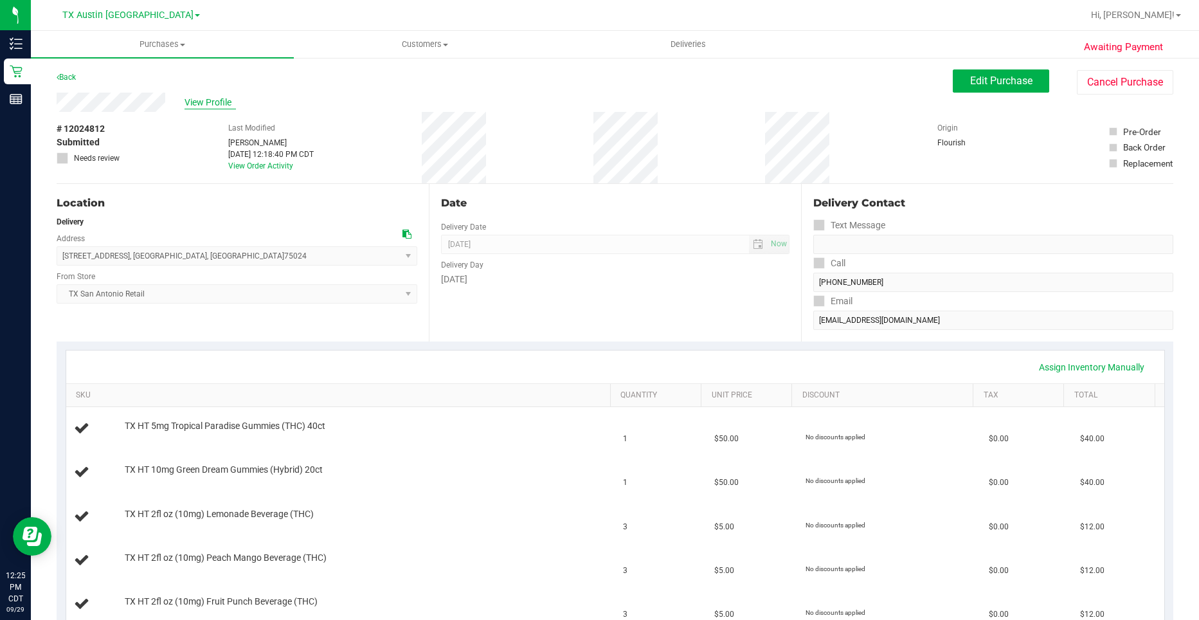
click at [217, 100] on span "View Profile" at bounding box center [209, 102] width 51 height 13
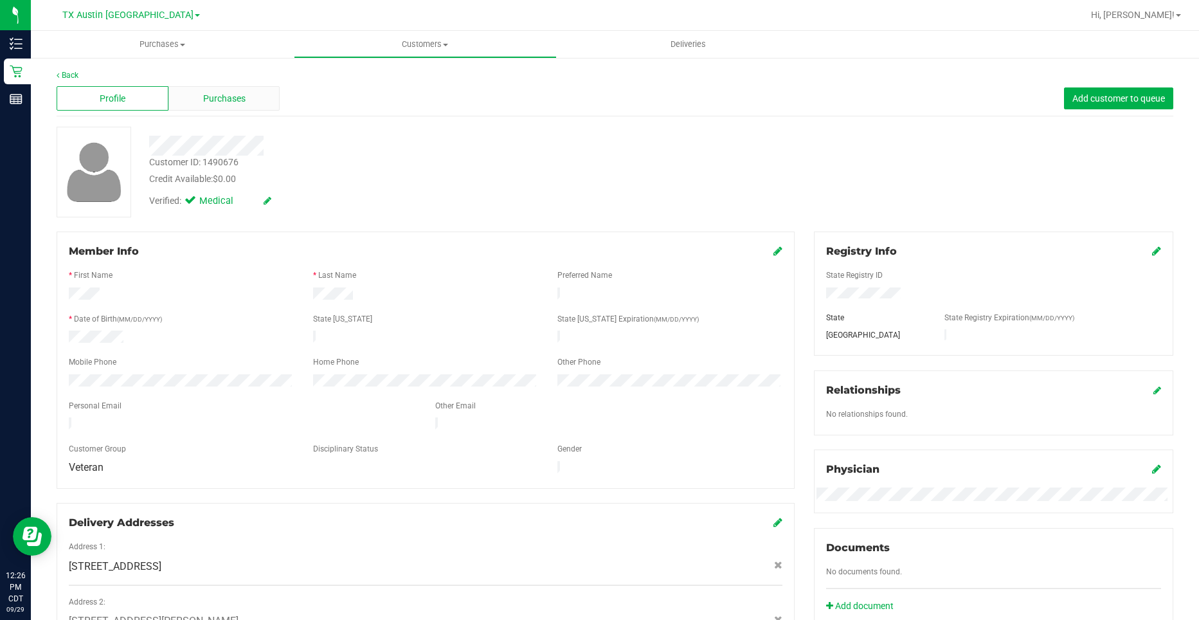
click at [222, 109] on div "Purchases" at bounding box center [224, 98] width 112 height 24
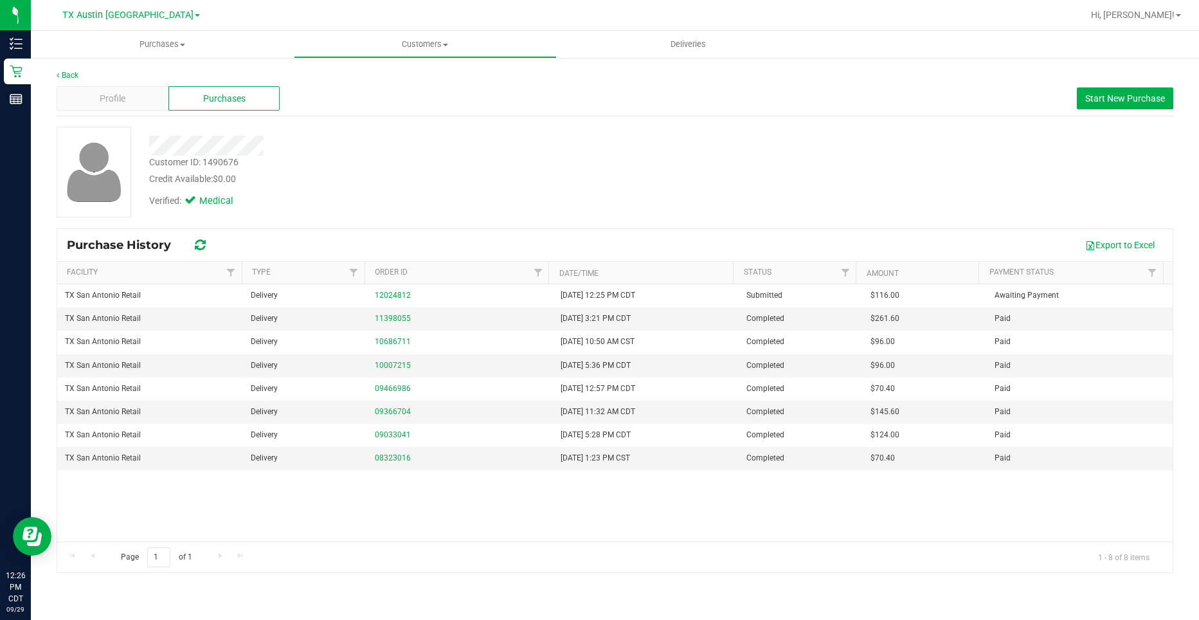
click at [544, 153] on div at bounding box center [423, 146] width 568 height 20
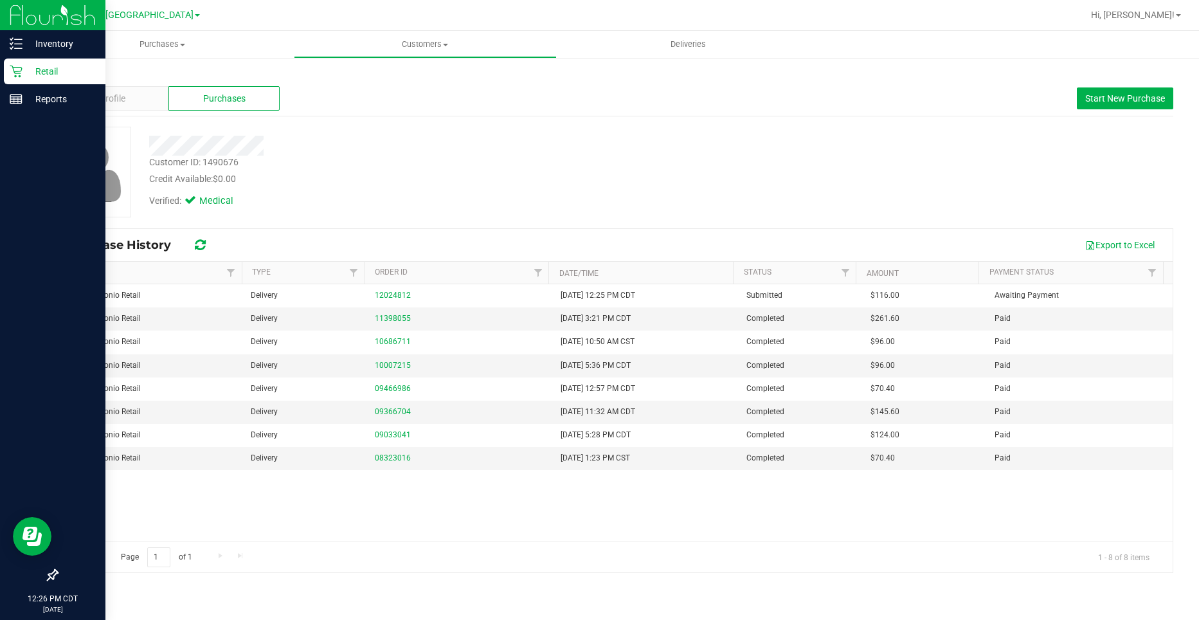
click at [17, 79] on div "Retail" at bounding box center [55, 71] width 102 height 26
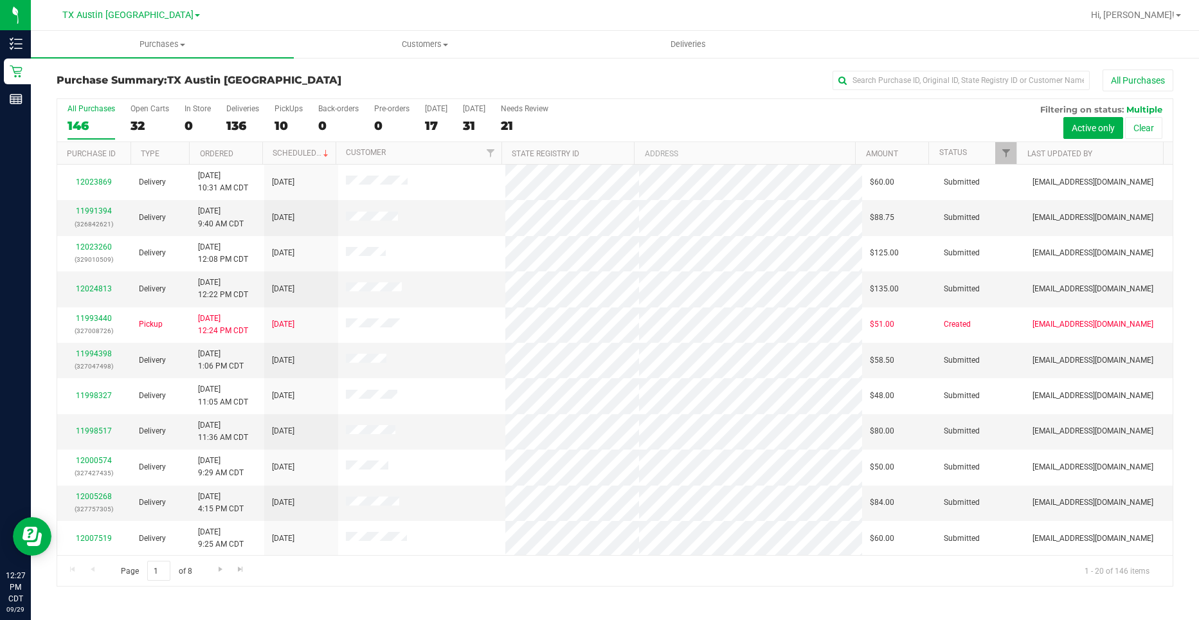
click at [463, 73] on div "All Purchases" at bounding box center [801, 80] width 744 height 22
click at [134, 14] on span "TX Austin [GEOGRAPHIC_DATA]" at bounding box center [127, 16] width 131 height 12
click at [114, 64] on link "TX San Antonio Retail" at bounding box center [131, 62] width 188 height 17
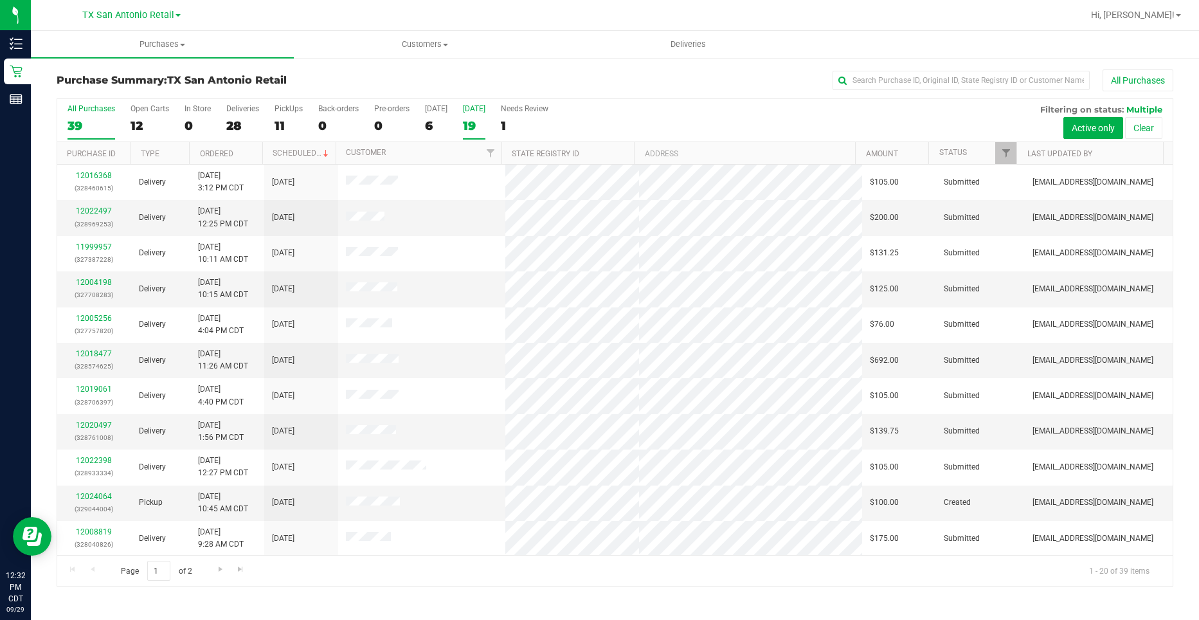
click at [467, 121] on div "19" at bounding box center [474, 125] width 22 height 15
click at [0, 0] on input "[DATE] 19" at bounding box center [0, 0] width 0 height 0
click at [148, 44] on span "Purchases" at bounding box center [162, 45] width 263 height 12
click at [143, 75] on span "Summary of purchases" at bounding box center [97, 77] width 132 height 11
click at [478, 117] on label "[DATE] 19" at bounding box center [474, 121] width 22 height 35
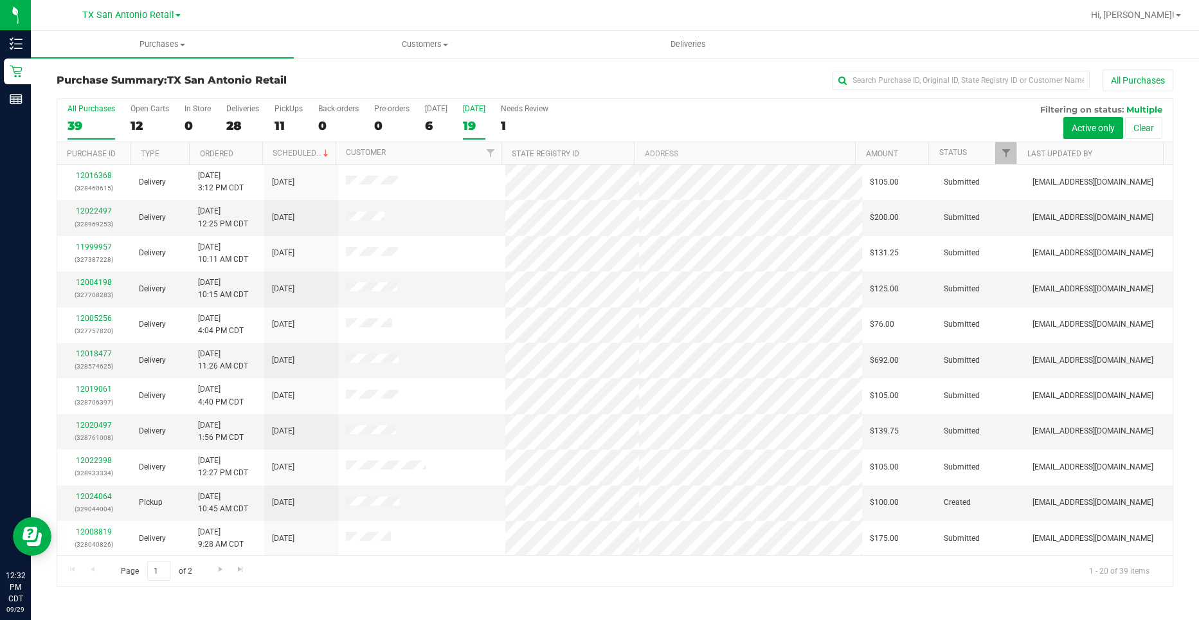
click at [0, 0] on input "[DATE] 19" at bounding box center [0, 0] width 0 height 0
click at [1007, 156] on span "Filter" at bounding box center [1006, 153] width 10 height 10
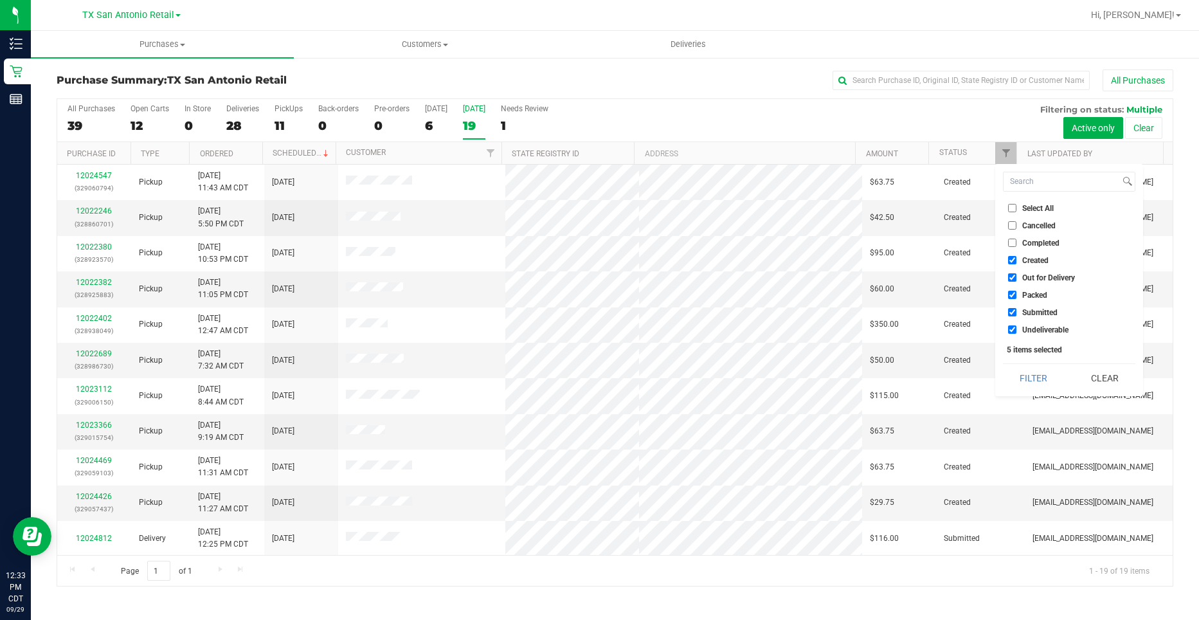
click at [1019, 280] on label "Out for Delivery" at bounding box center [1041, 277] width 67 height 8
click at [1016, 280] on input "Out for Delivery" at bounding box center [1012, 277] width 8 height 8
checkbox input "false"
click at [1019, 292] on label "Packed" at bounding box center [1027, 294] width 39 height 8
click at [1016, 292] on input "Packed" at bounding box center [1012, 294] width 8 height 8
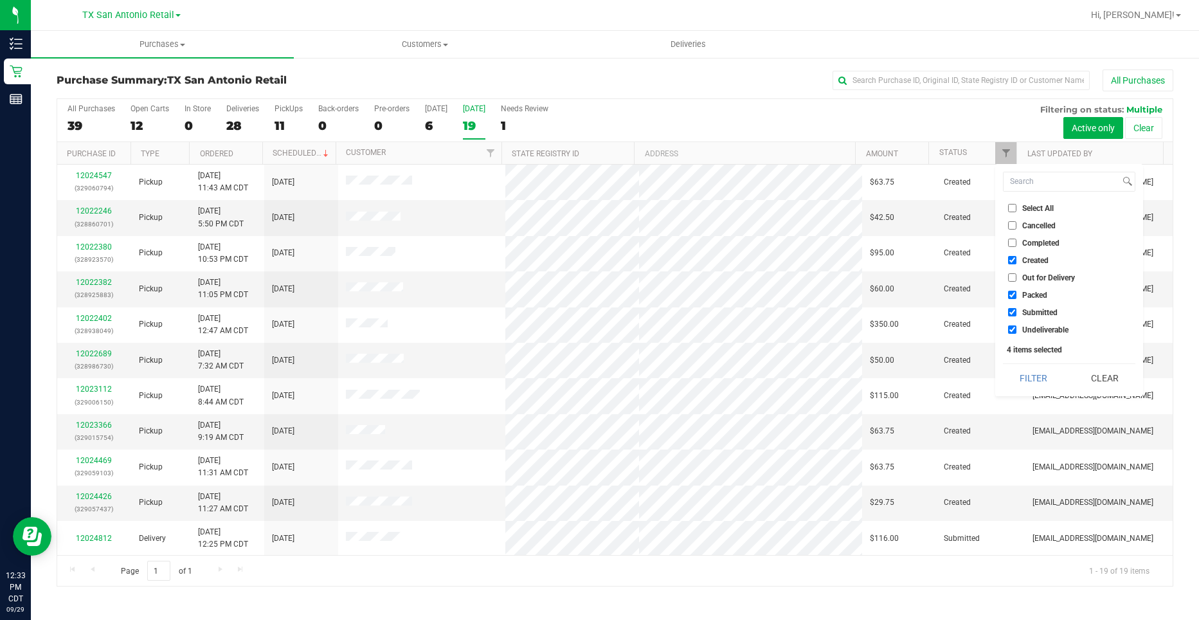
checkbox input "false"
click at [1012, 312] on input "Submitted" at bounding box center [1012, 312] width 8 height 8
checkbox input "false"
click at [1012, 327] on input "Undeliverable" at bounding box center [1012, 329] width 8 height 8
checkbox input "false"
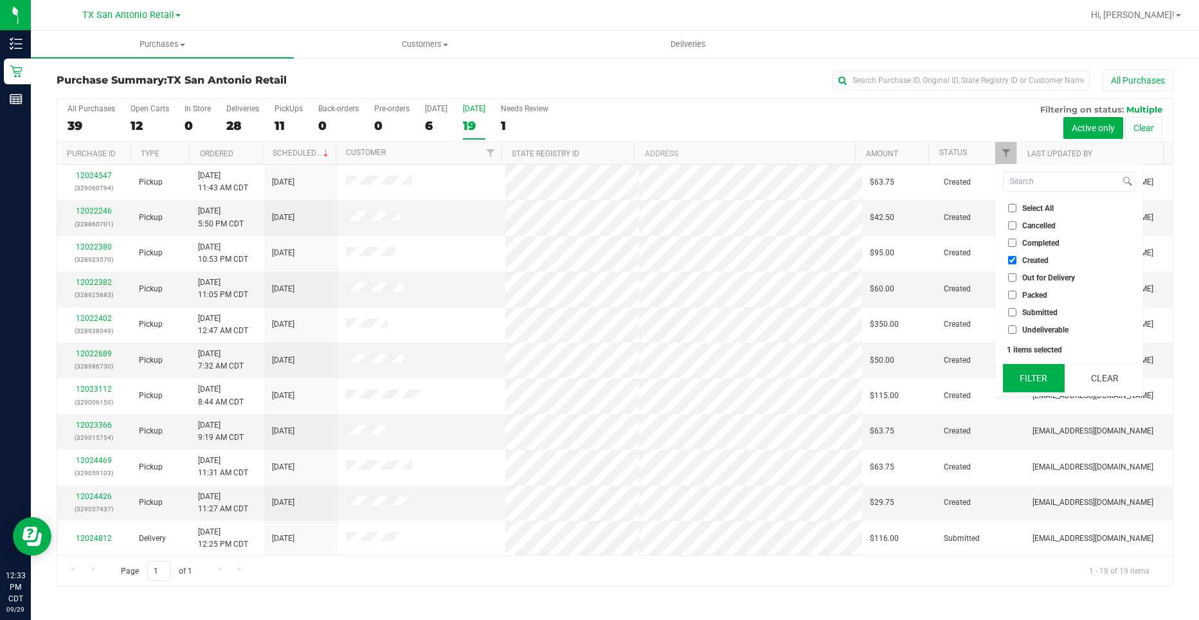
click at [1024, 372] on button "Filter" at bounding box center [1034, 378] width 62 height 28
